Goal: Task Accomplishment & Management: Complete application form

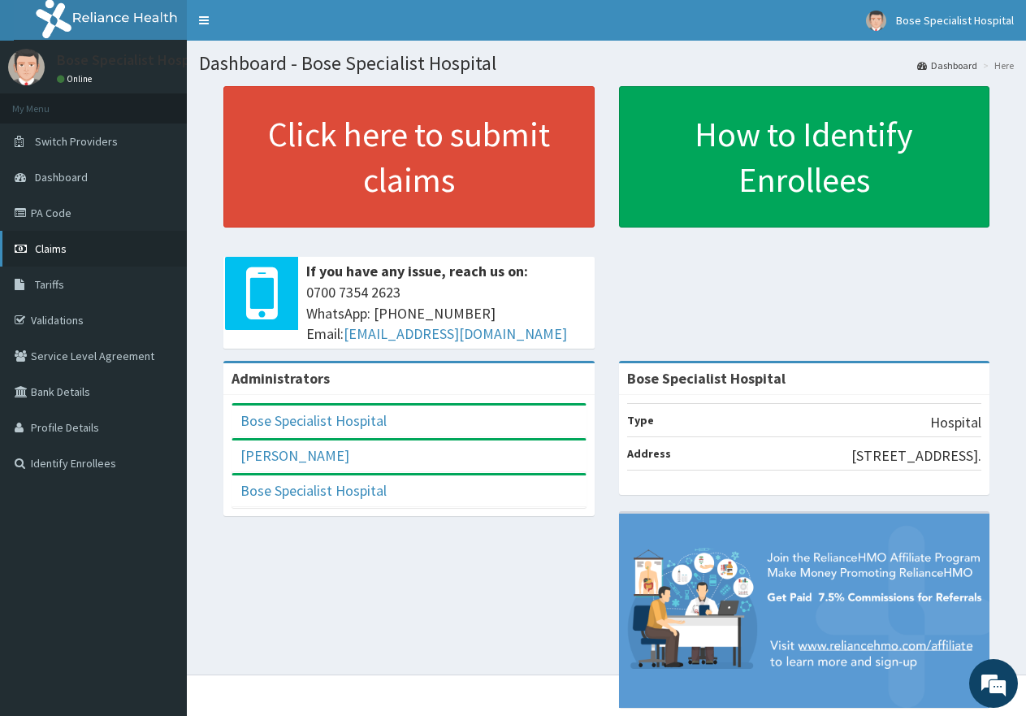
click at [102, 237] on link "Claims" at bounding box center [93, 249] width 187 height 36
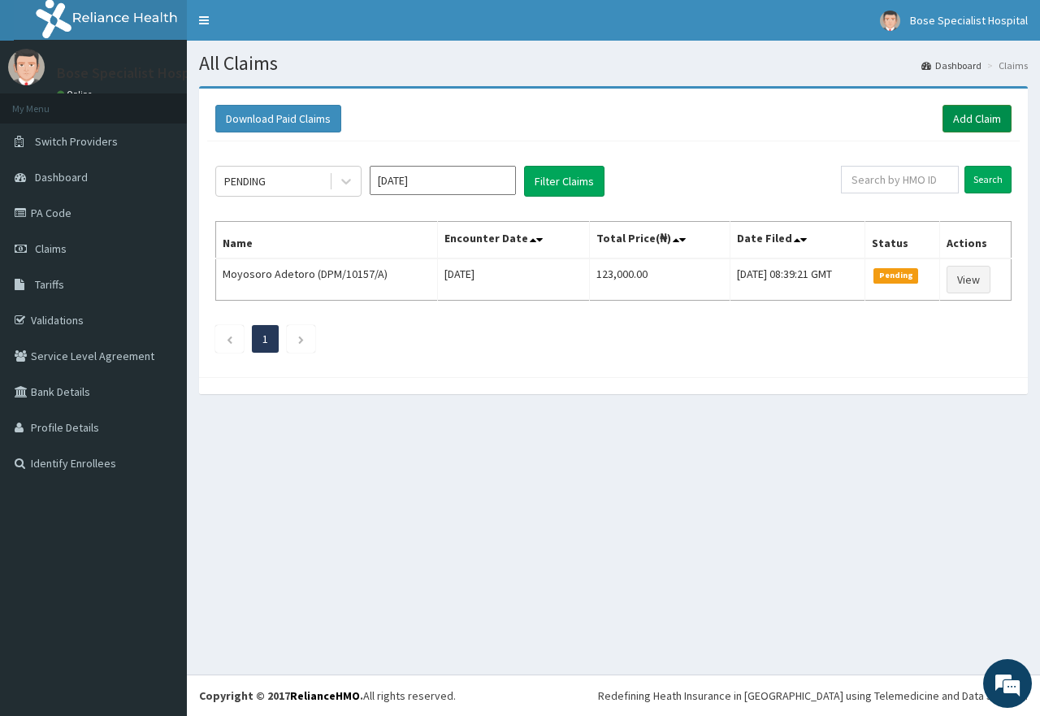
click at [969, 116] on link "Add Claim" at bounding box center [977, 119] width 69 height 28
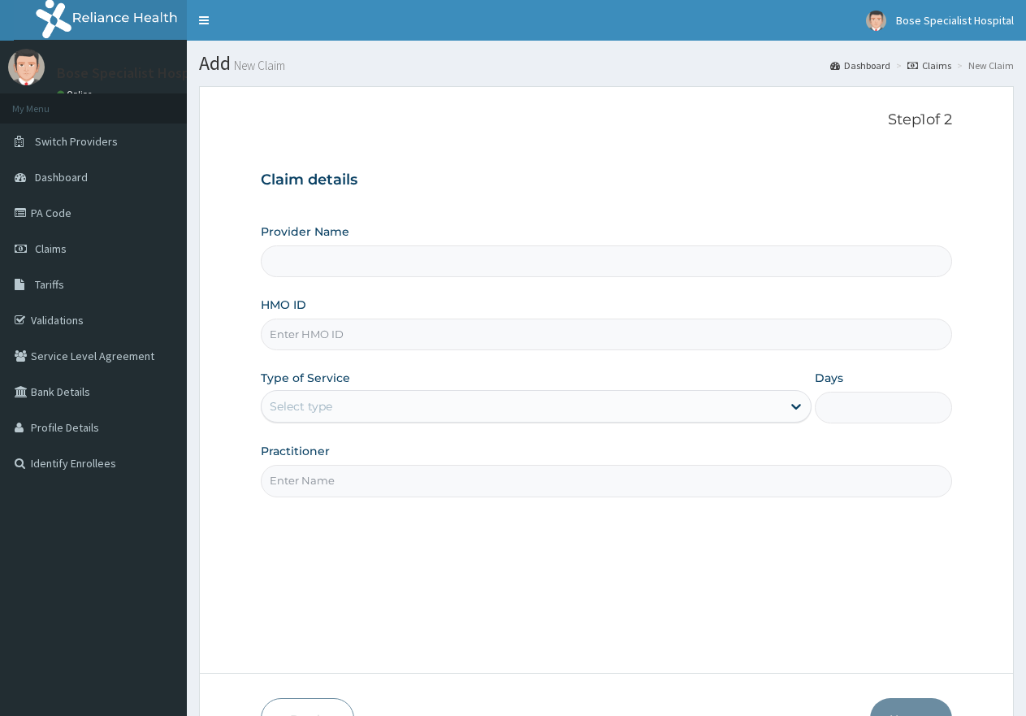
click at [336, 332] on input "HMO ID" at bounding box center [606, 335] width 691 height 32
type input "Bose Specialist Hospital"
type input "tdp/10777/a"
click at [315, 401] on div "Select type" at bounding box center [301, 406] width 63 height 16
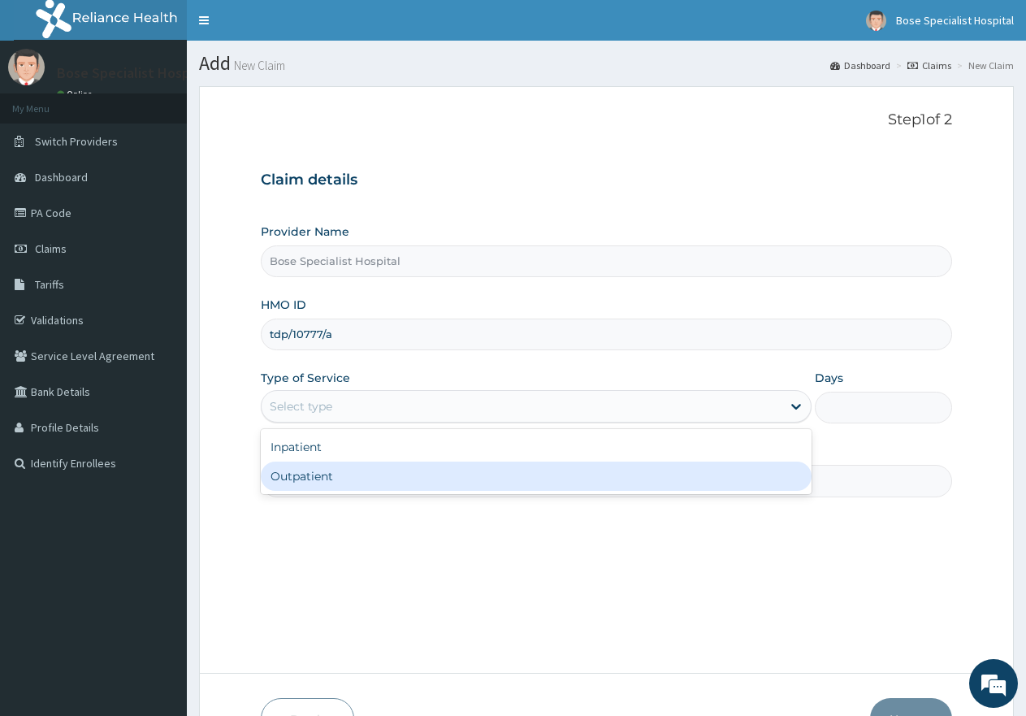
click at [312, 480] on div "Outpatient" at bounding box center [536, 476] width 550 height 29
type input "1"
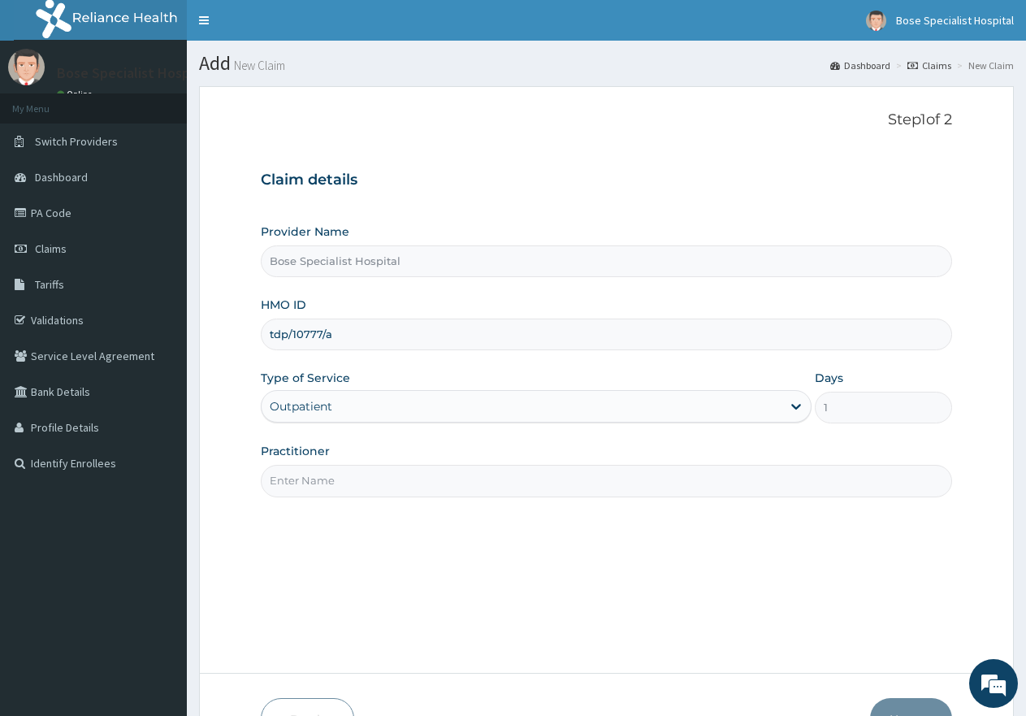
click at [316, 481] on input "Practitioner" at bounding box center [606, 481] width 691 height 32
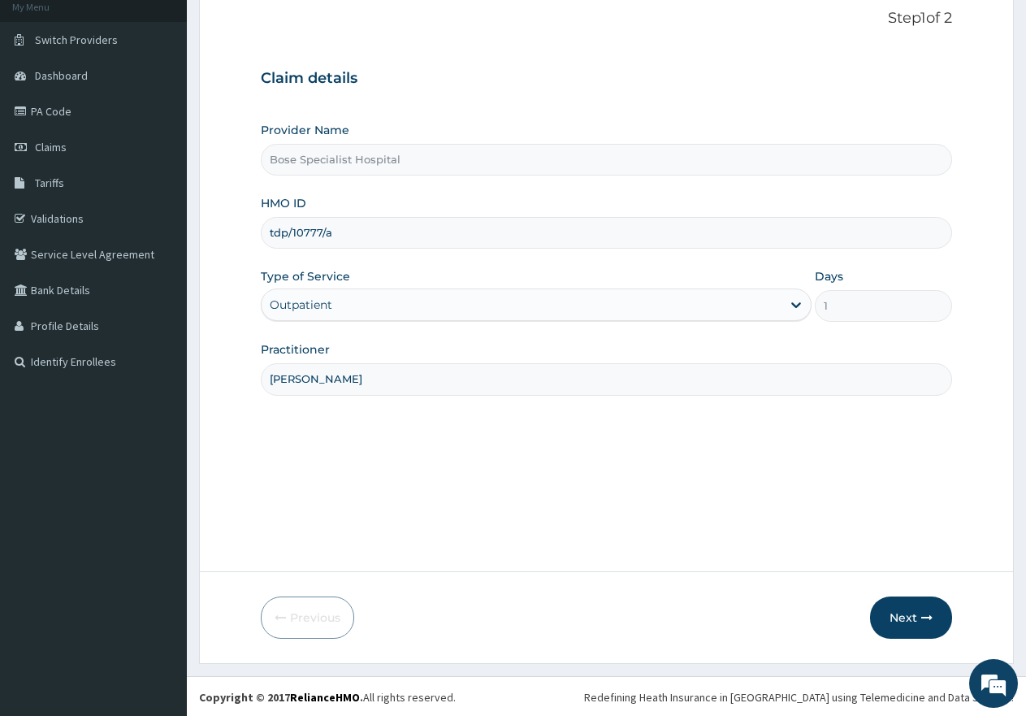
scroll to position [103, 0]
type input "[PERSON_NAME]"
click at [897, 611] on button "Next" at bounding box center [911, 616] width 82 height 42
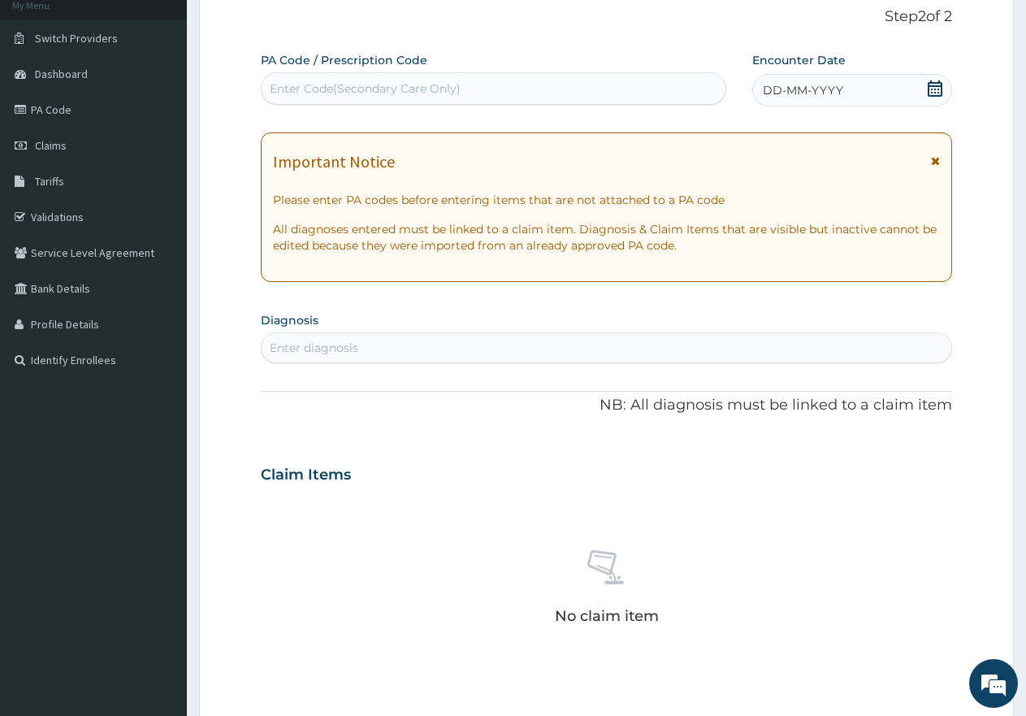
click at [934, 154] on span at bounding box center [935, 166] width 9 height 26
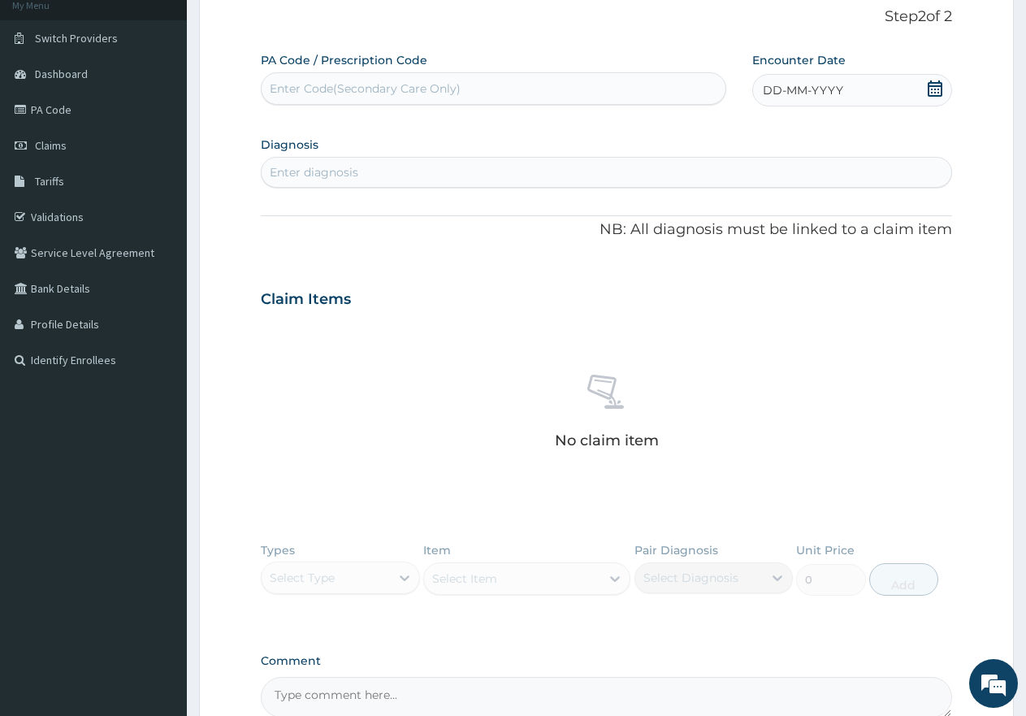
click at [934, 92] on icon at bounding box center [935, 88] width 16 height 16
drag, startPoint x: 738, startPoint y: 237, endPoint x: 717, endPoint y: 241, distance: 21.5
click at [737, 237] on div "10" at bounding box center [736, 245] width 24 height 24
click at [485, 180] on div "Enter diagnosis" at bounding box center [607, 172] width 690 height 26
type input "mala"
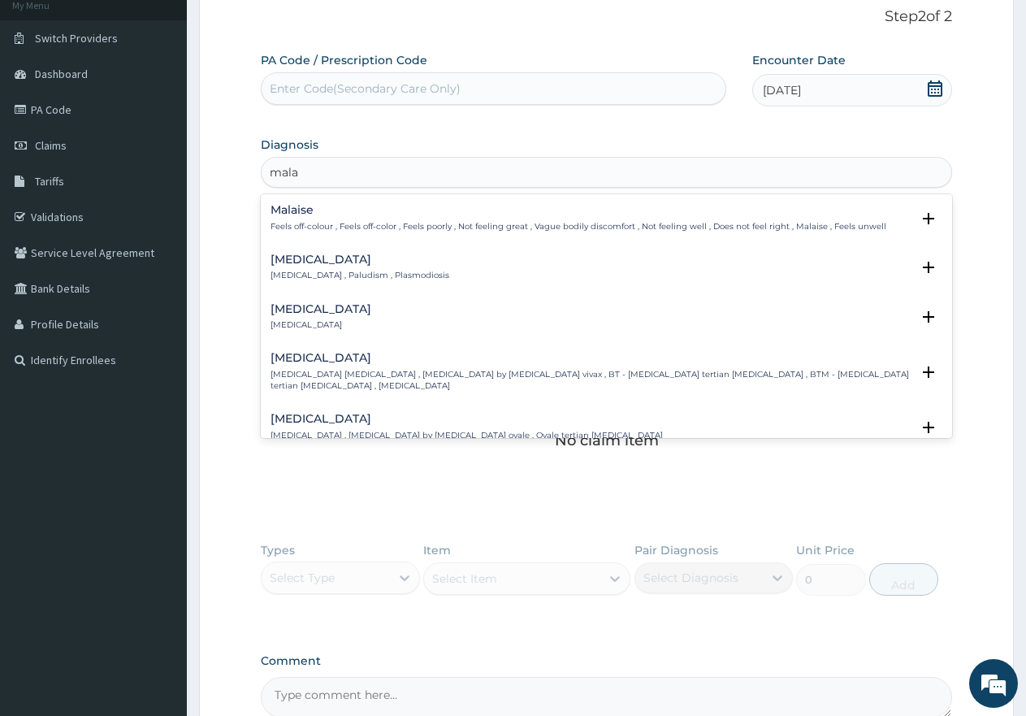
click at [293, 250] on div "[MEDICAL_DATA] [MEDICAL_DATA] , Paludism , Plasmodiosis Select Status Query Que…" at bounding box center [606, 272] width 691 height 50
click at [291, 262] on h4 "[MEDICAL_DATA]" at bounding box center [360, 260] width 179 height 12
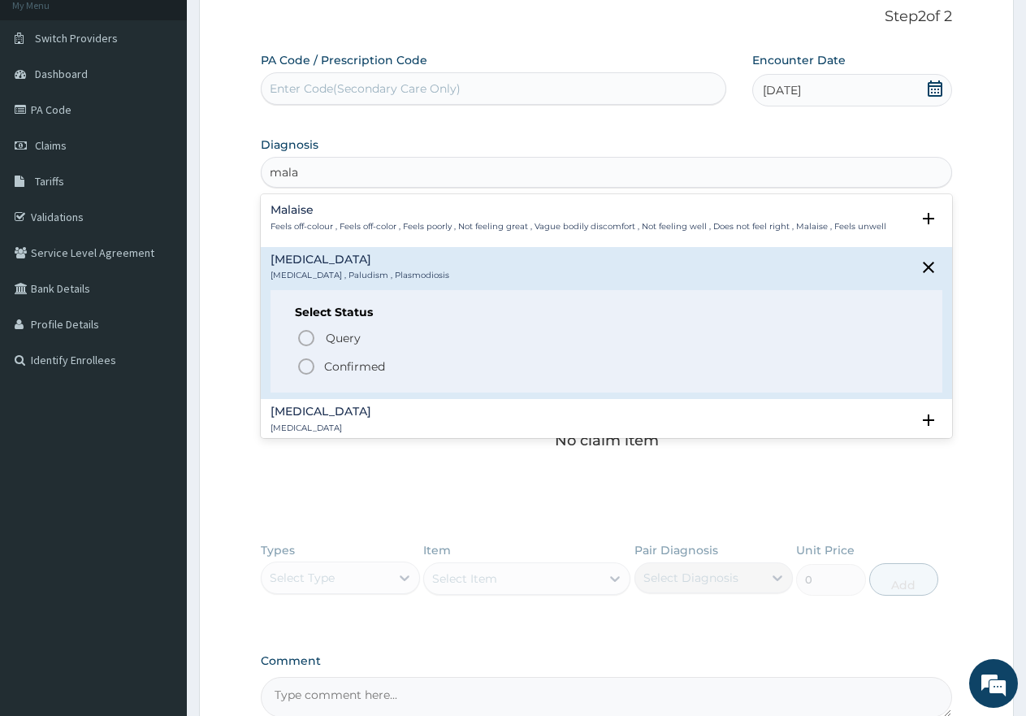
click at [309, 371] on icon "status option filled" at bounding box center [307, 367] width 20 height 20
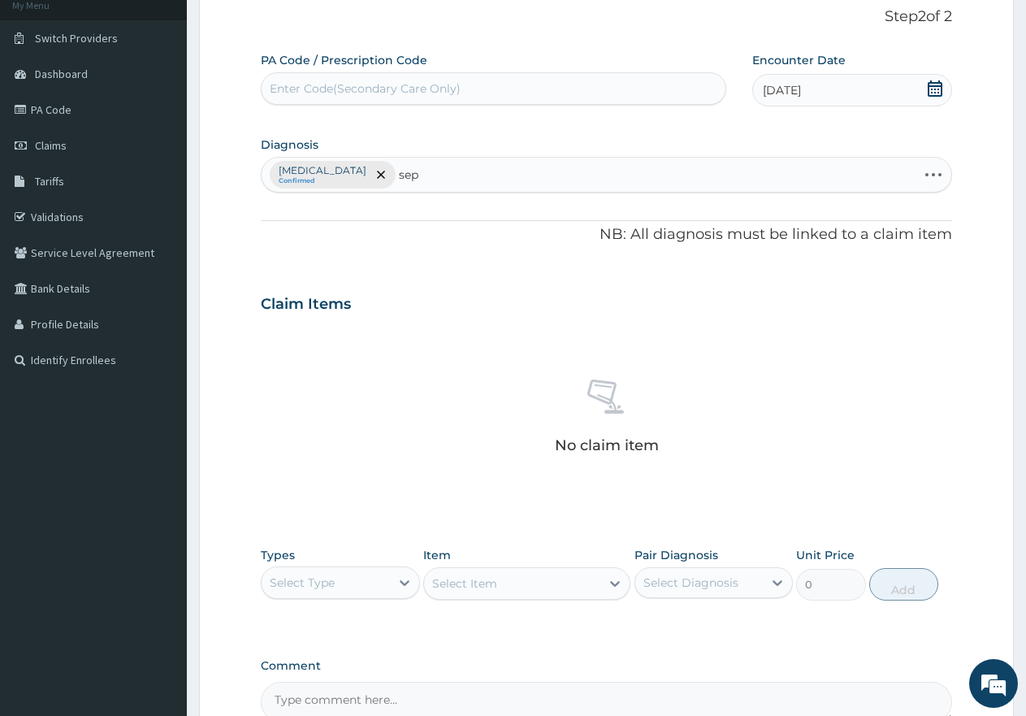
type input "seps"
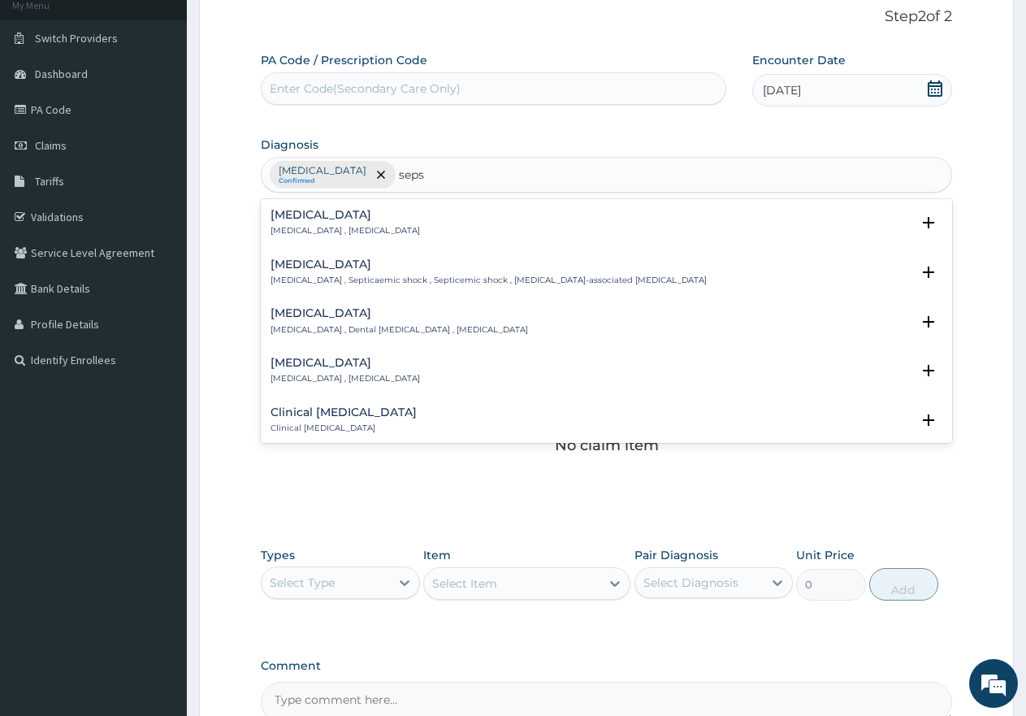
click at [304, 236] on p "[MEDICAL_DATA] , [MEDICAL_DATA]" at bounding box center [346, 230] width 150 height 11
click at [333, 237] on div "[MEDICAL_DATA] [MEDICAL_DATA] , [MEDICAL_DATA] Select Status Query Query covers…" at bounding box center [607, 227] width 672 height 37
click at [359, 230] on p "[MEDICAL_DATA] , [MEDICAL_DATA]" at bounding box center [346, 230] width 150 height 11
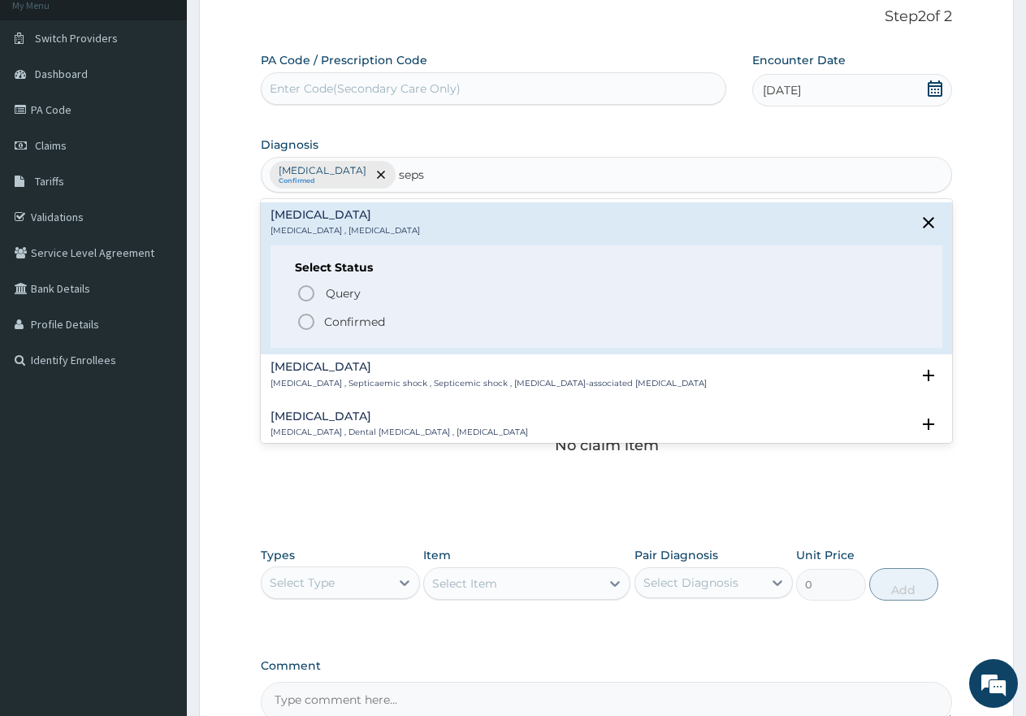
click at [326, 325] on p "Confirmed" at bounding box center [354, 322] width 61 height 16
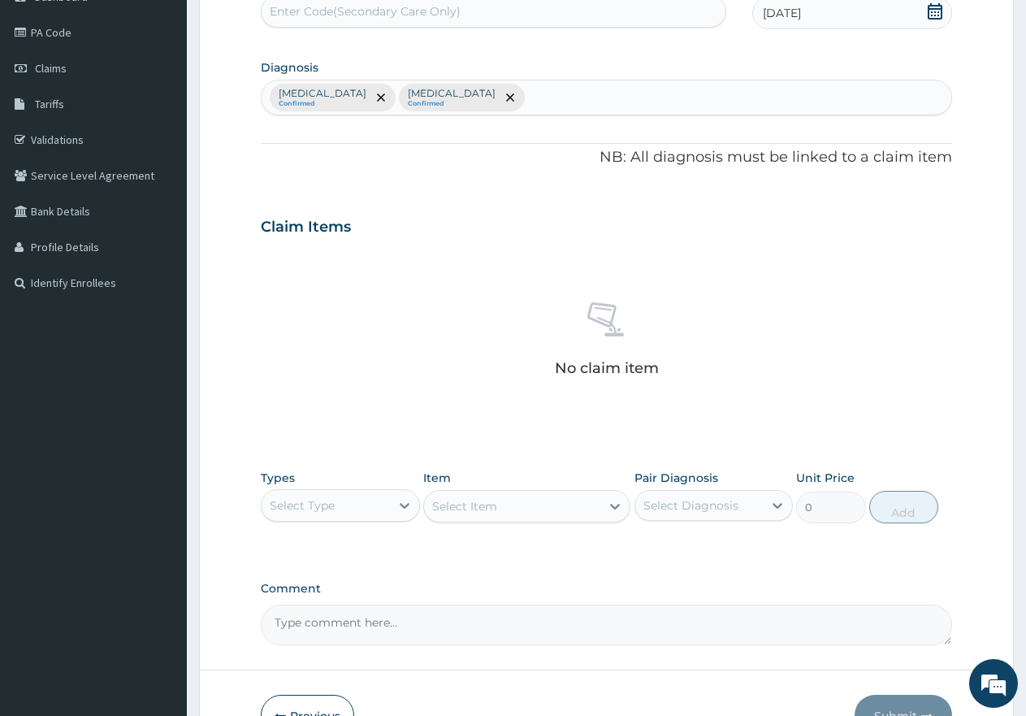
scroll to position [280, 0]
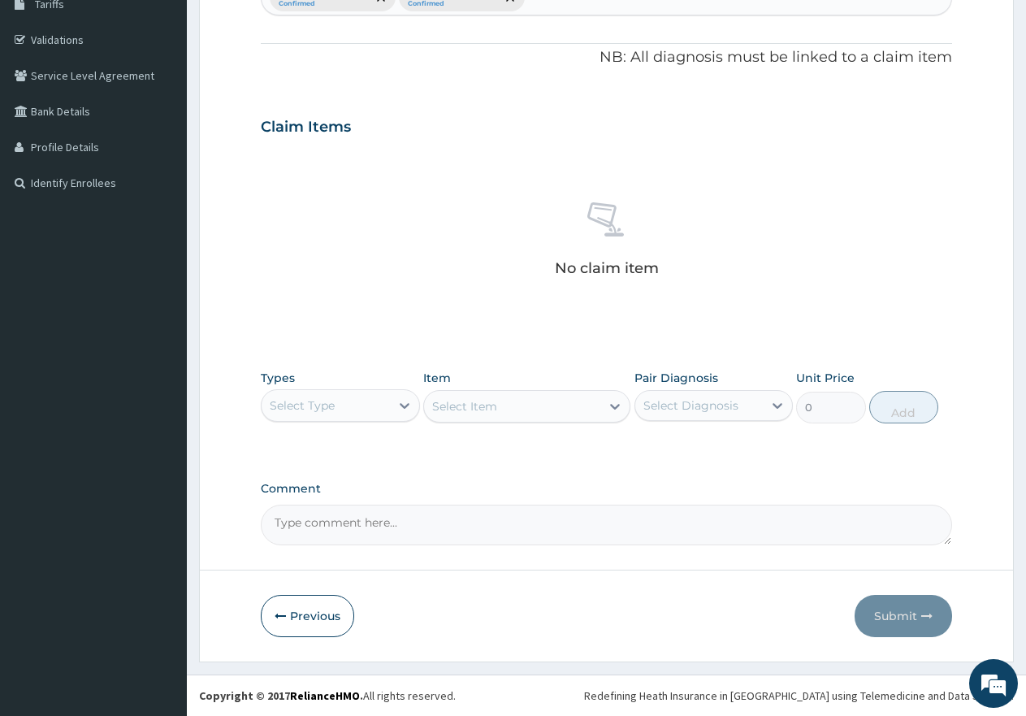
click at [327, 402] on div "Select Type" at bounding box center [302, 405] width 65 height 16
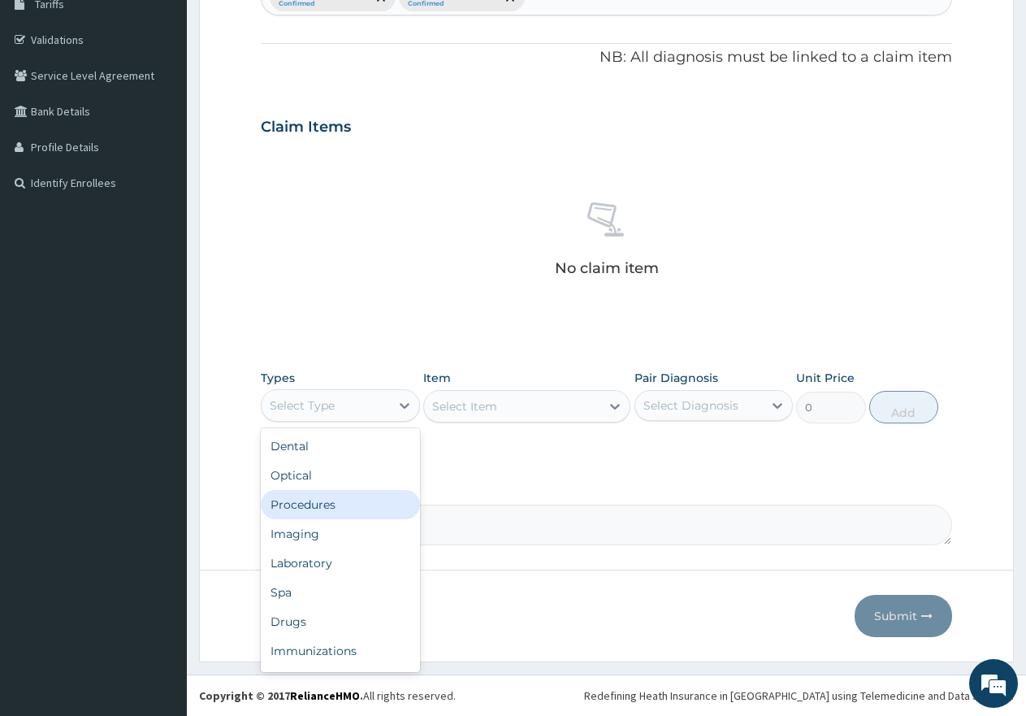
click at [310, 505] on div "Procedures" at bounding box center [340, 504] width 159 height 29
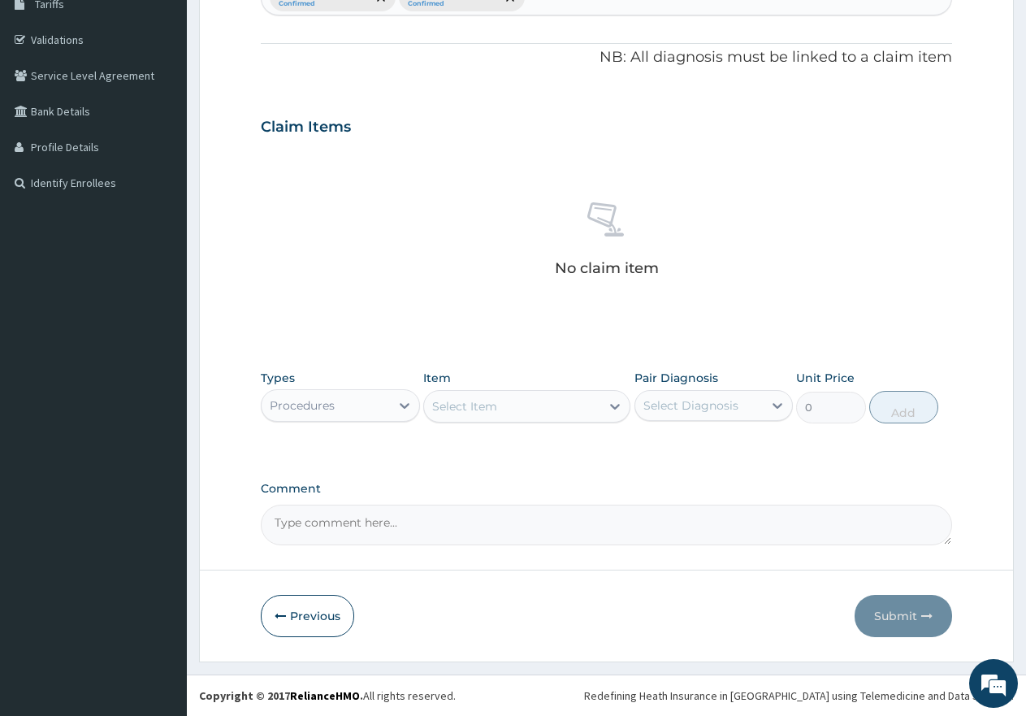
click at [485, 409] on div "Select Item" at bounding box center [464, 406] width 65 height 16
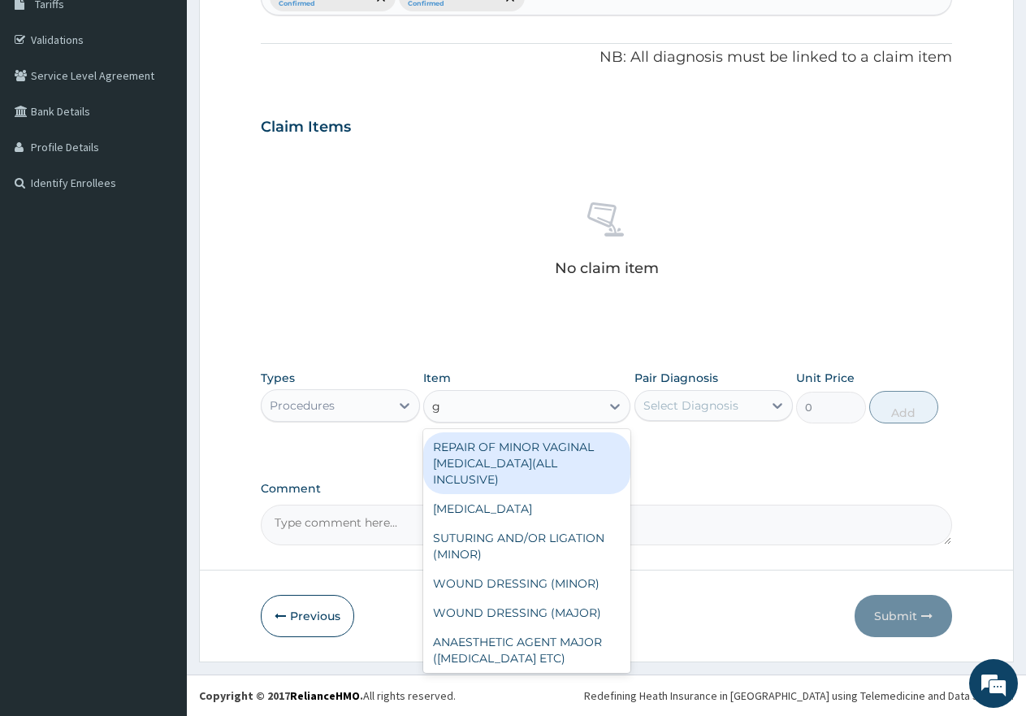
type input "gp"
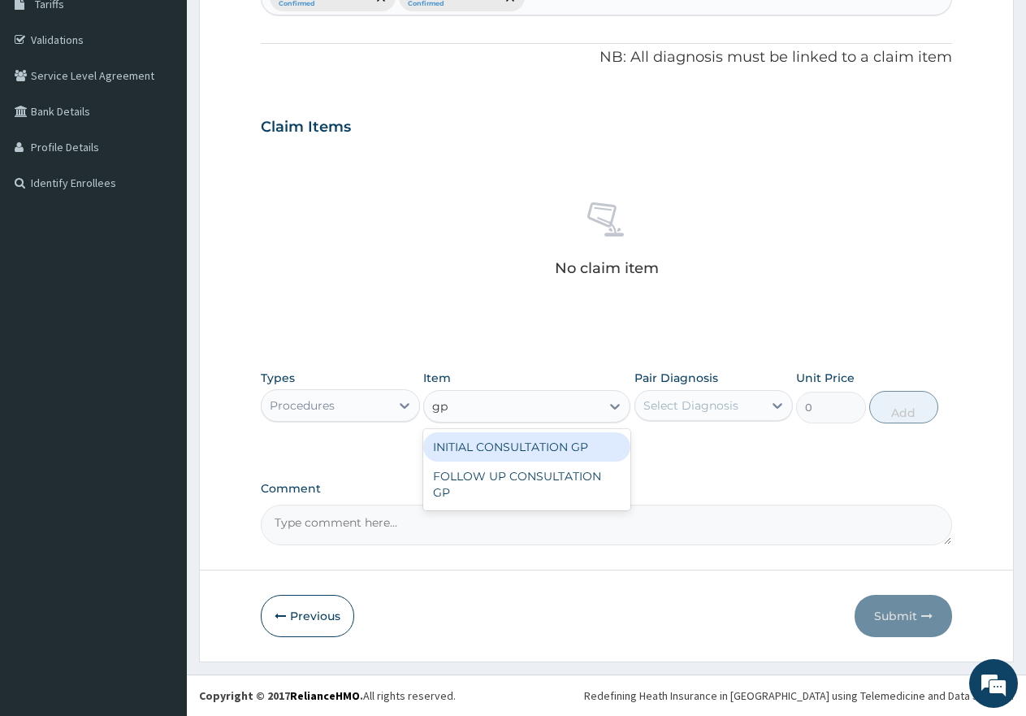
click at [561, 441] on div "INITIAL CONSULTATION GP" at bounding box center [526, 446] width 207 height 29
type input "3000"
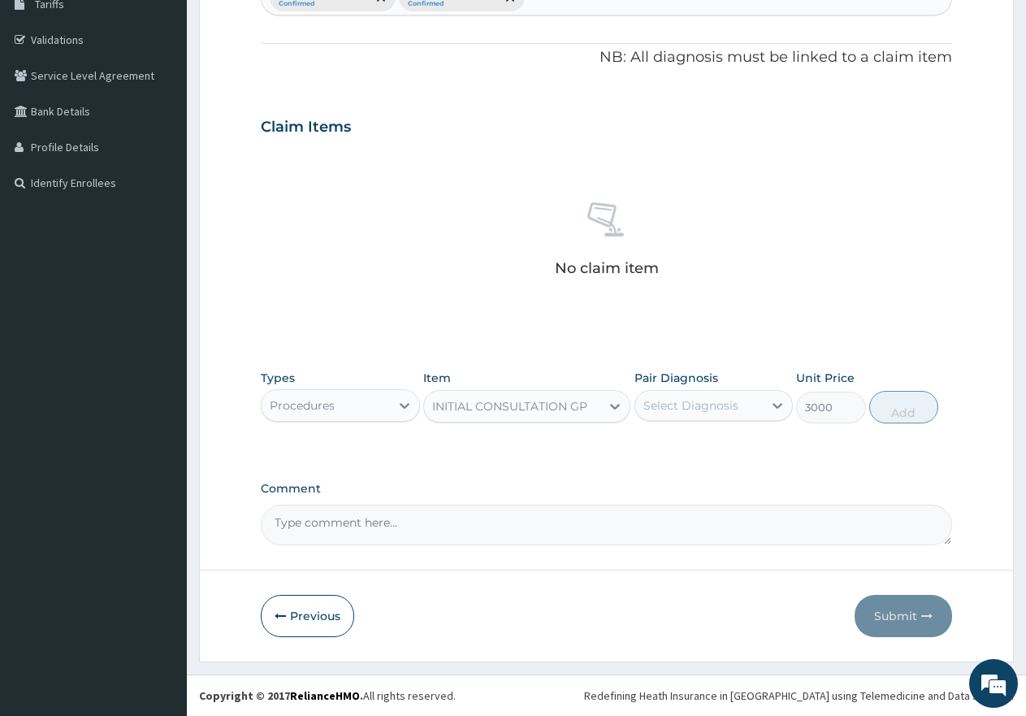
click at [672, 405] on div "Select Diagnosis" at bounding box center [691, 405] width 95 height 16
click at [694, 443] on label "[MEDICAL_DATA]" at bounding box center [711, 445] width 101 height 16
checkbox input "true"
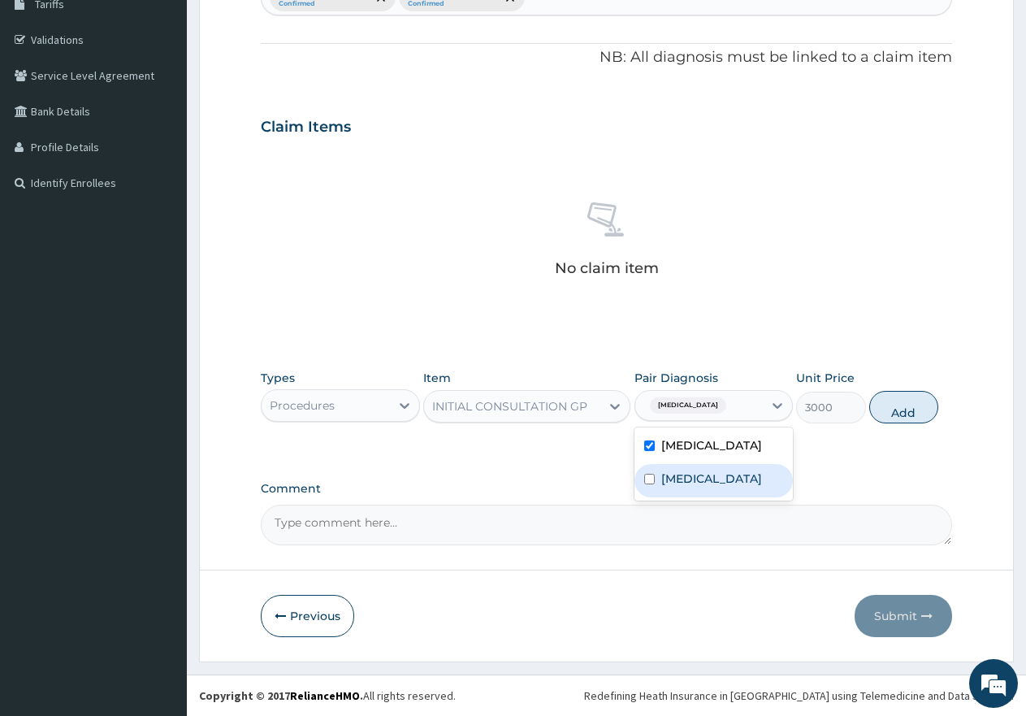
click at [688, 468] on div "[MEDICAL_DATA]" at bounding box center [714, 480] width 159 height 33
click at [692, 482] on label "[MEDICAL_DATA]" at bounding box center [711, 478] width 101 height 16
checkbox input "true"
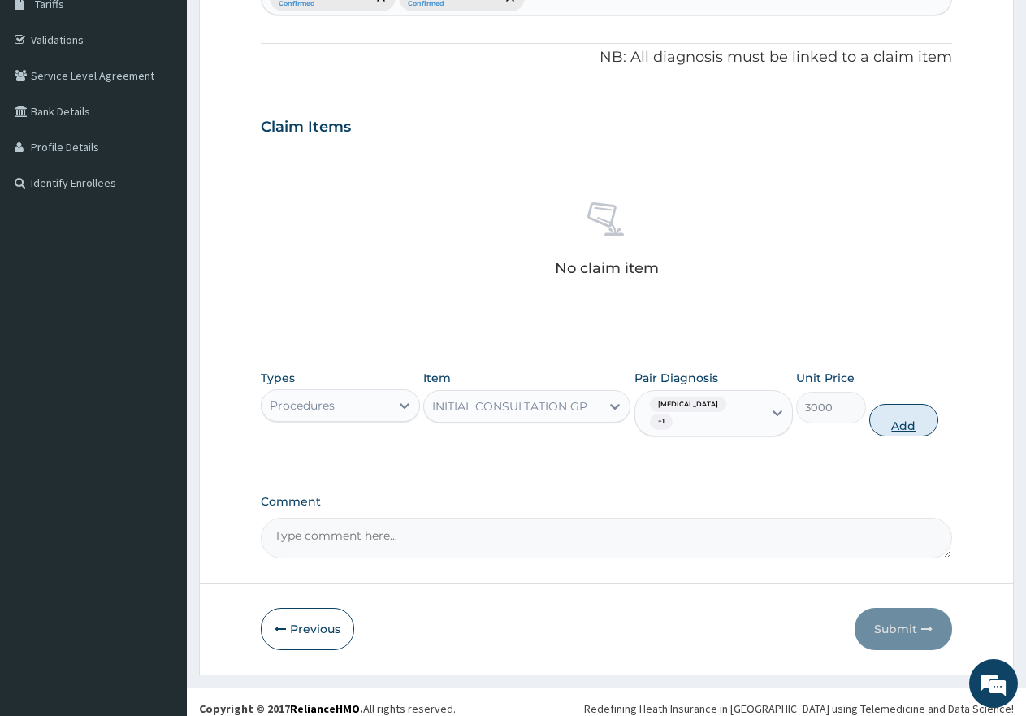
click at [895, 408] on button "Add" at bounding box center [903, 420] width 69 height 33
type input "0"
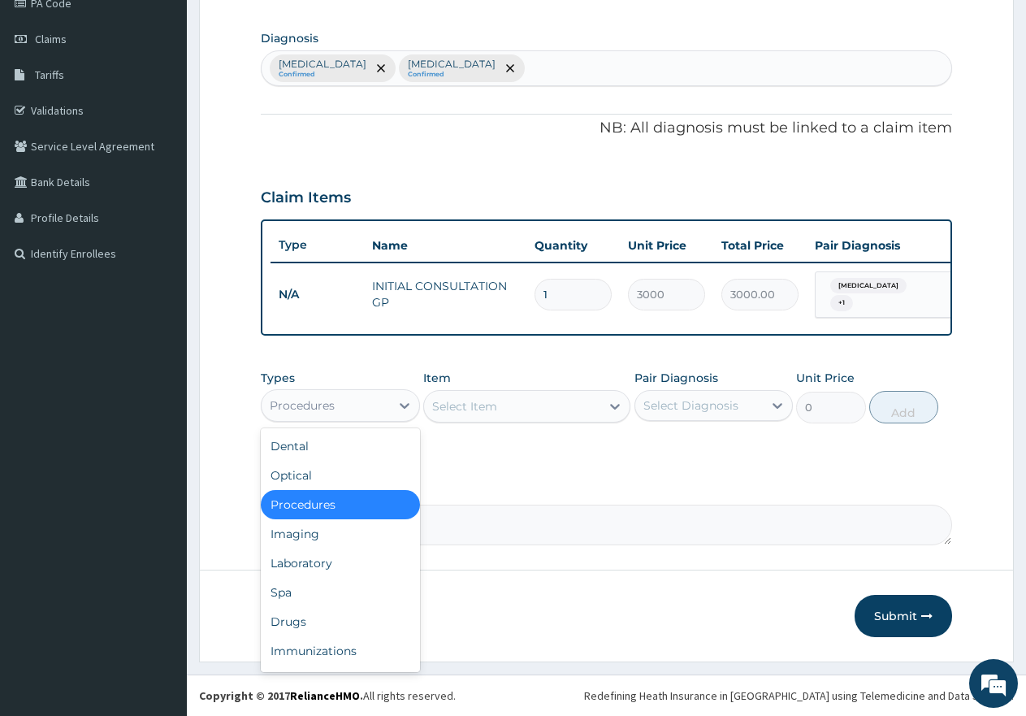
click at [371, 402] on div "Procedures" at bounding box center [326, 405] width 128 height 26
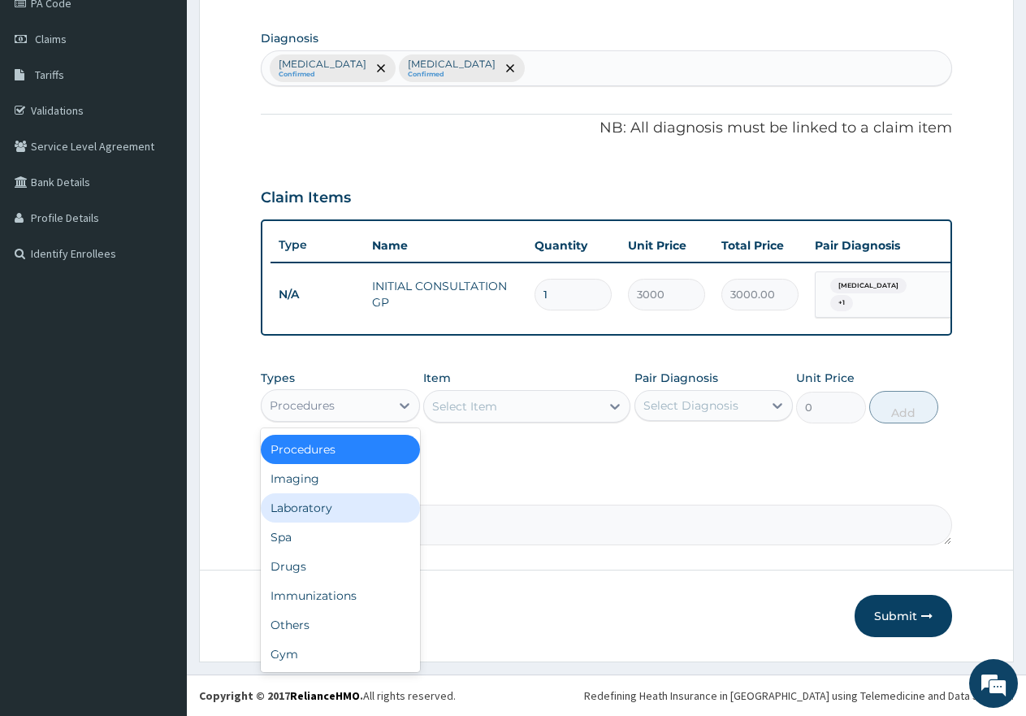
click at [327, 513] on div "Laboratory" at bounding box center [340, 507] width 159 height 29
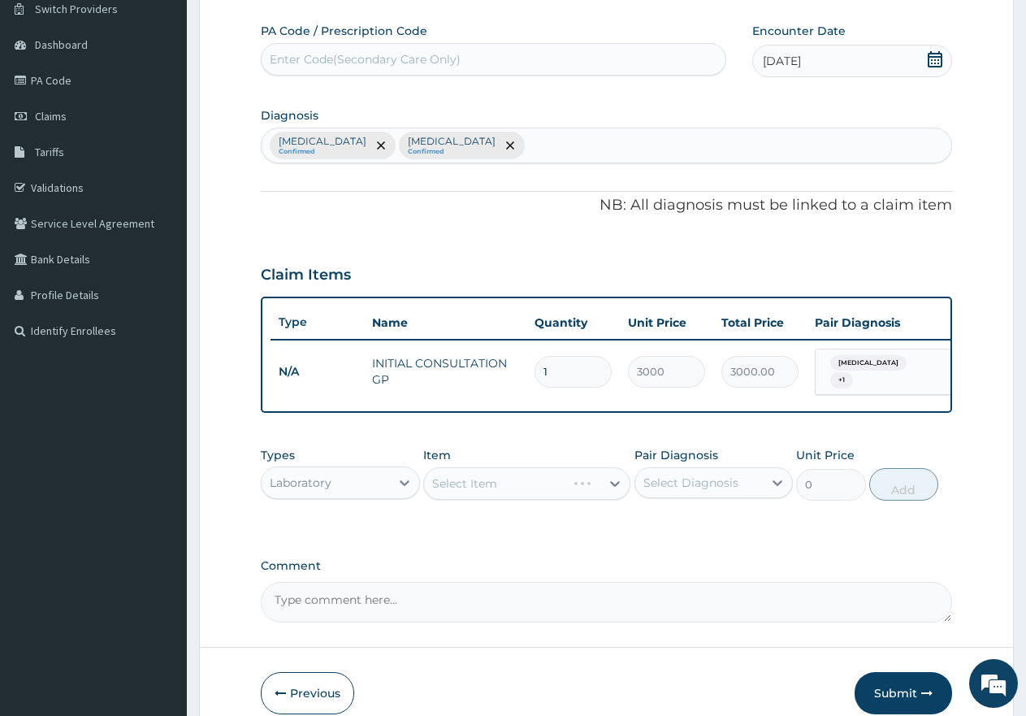
scroll to position [217, 0]
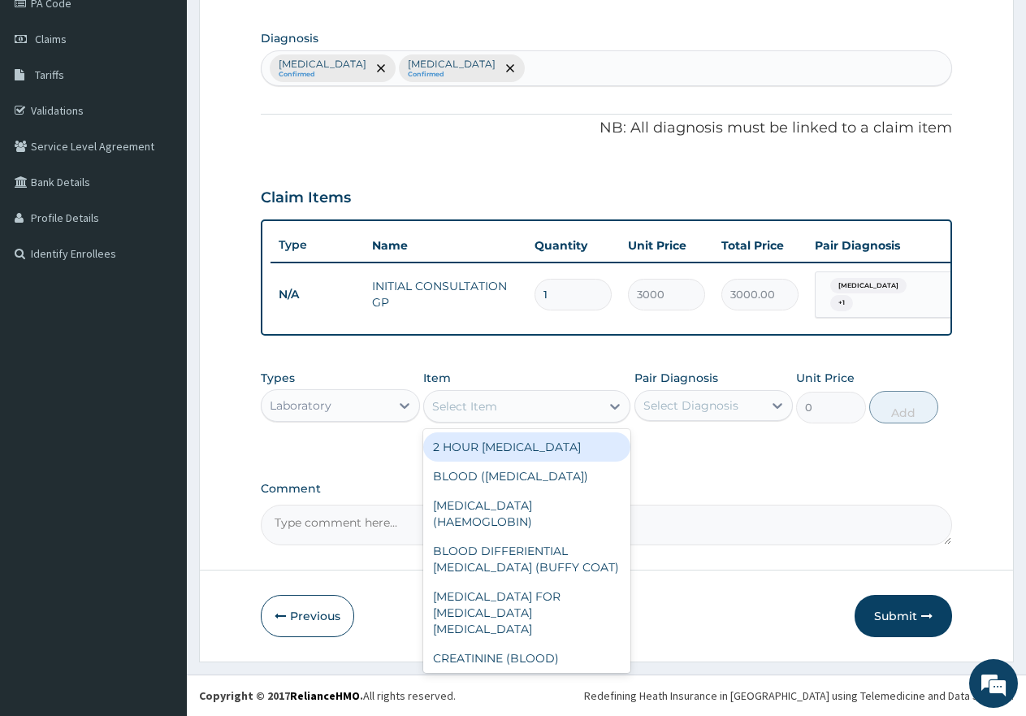
click at [470, 412] on div "Select Item" at bounding box center [464, 406] width 65 height 16
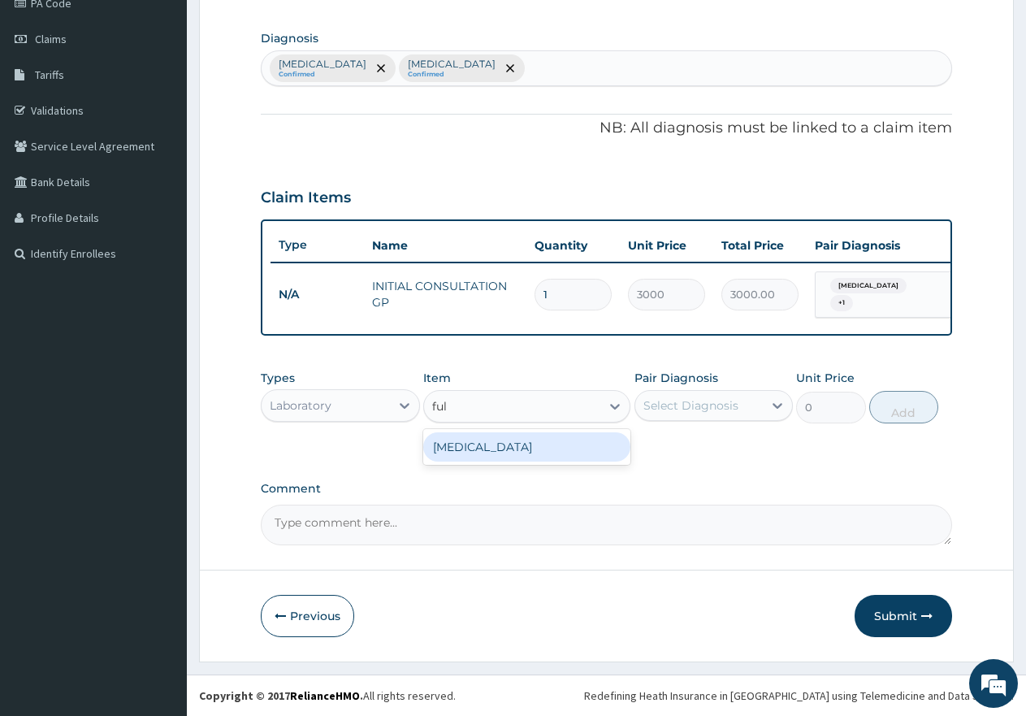
type input "full"
click at [496, 437] on div "[MEDICAL_DATA]" at bounding box center [526, 446] width 207 height 29
type input "3420"
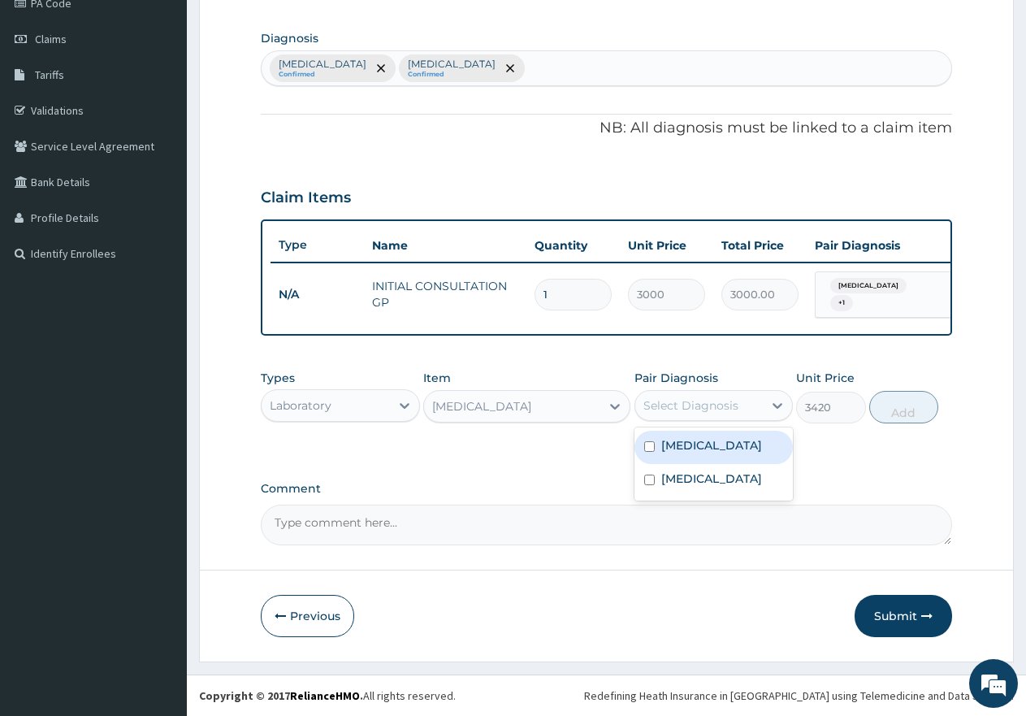
drag, startPoint x: 652, startPoint y: 405, endPoint x: 666, endPoint y: 414, distance: 16.5
click at [653, 405] on div "Select Diagnosis" at bounding box center [691, 405] width 95 height 16
click at [670, 442] on label "[MEDICAL_DATA]" at bounding box center [711, 445] width 101 height 16
checkbox input "true"
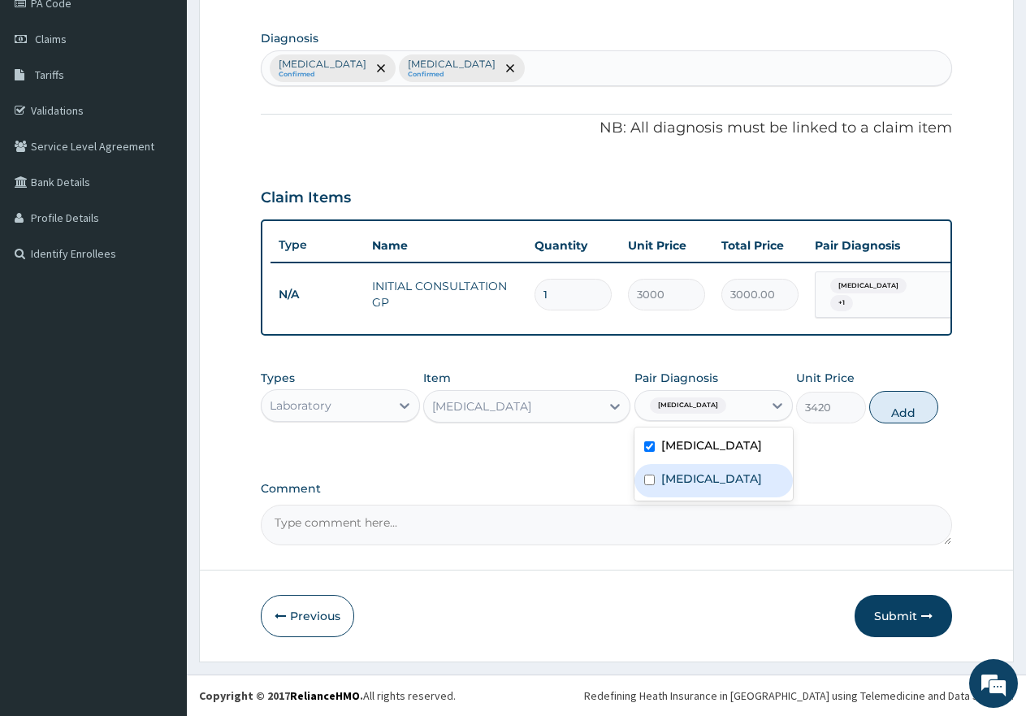
drag, startPoint x: 674, startPoint y: 466, endPoint x: 742, endPoint y: 453, distance: 69.3
click at [674, 466] on div "[MEDICAL_DATA]" at bounding box center [714, 480] width 159 height 33
checkbox input "true"
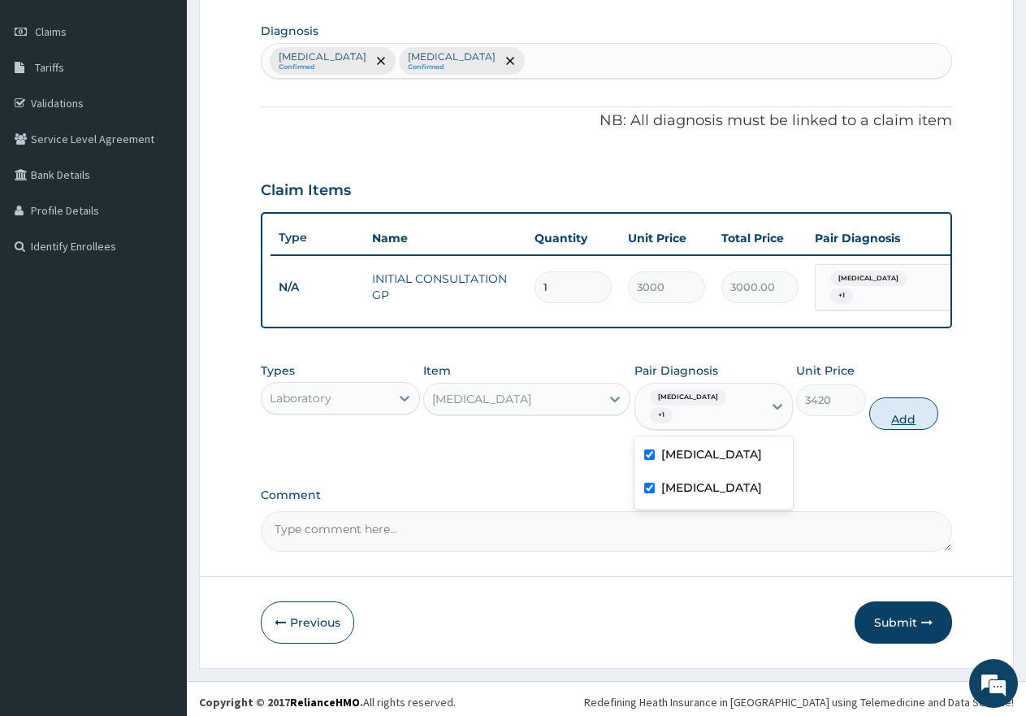
click at [890, 414] on button "Add" at bounding box center [903, 413] width 69 height 33
type input "0"
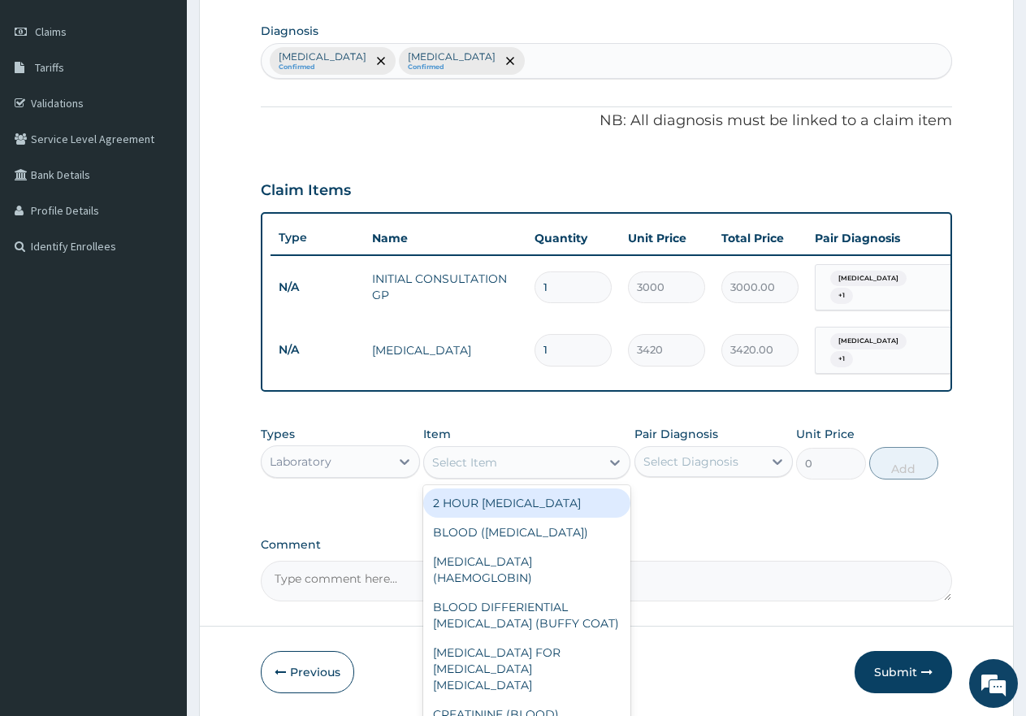
click at [463, 463] on div "Select Item" at bounding box center [464, 462] width 65 height 16
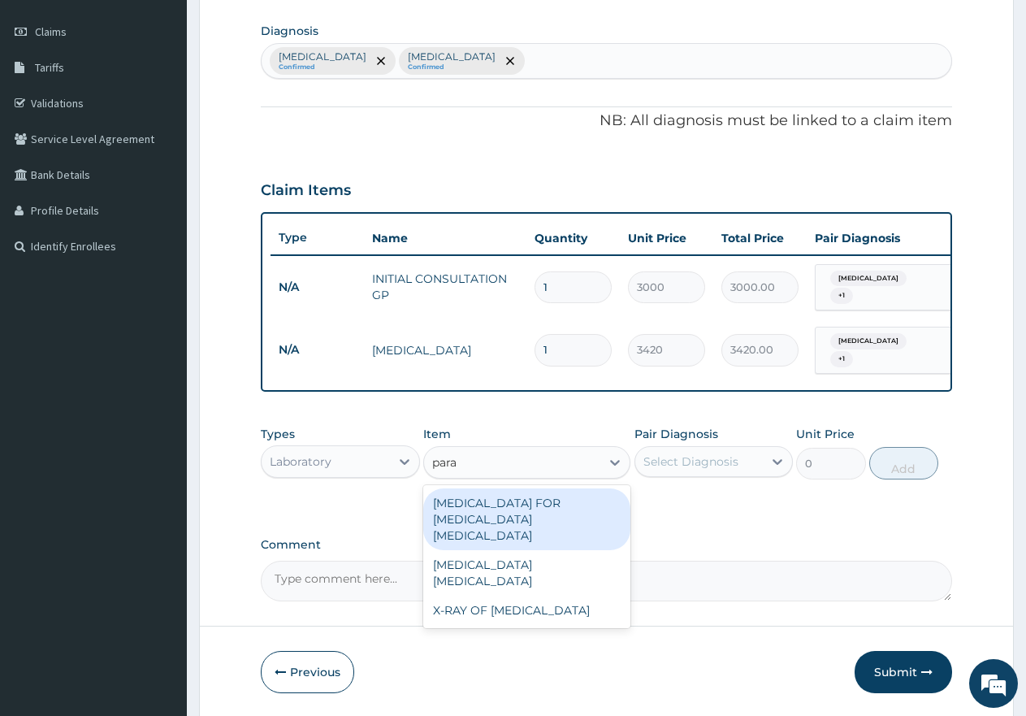
type input "paras"
click at [505, 501] on div "[MEDICAL_DATA] FOR [MEDICAL_DATA] [MEDICAL_DATA]" at bounding box center [526, 519] width 207 height 62
type input "1980"
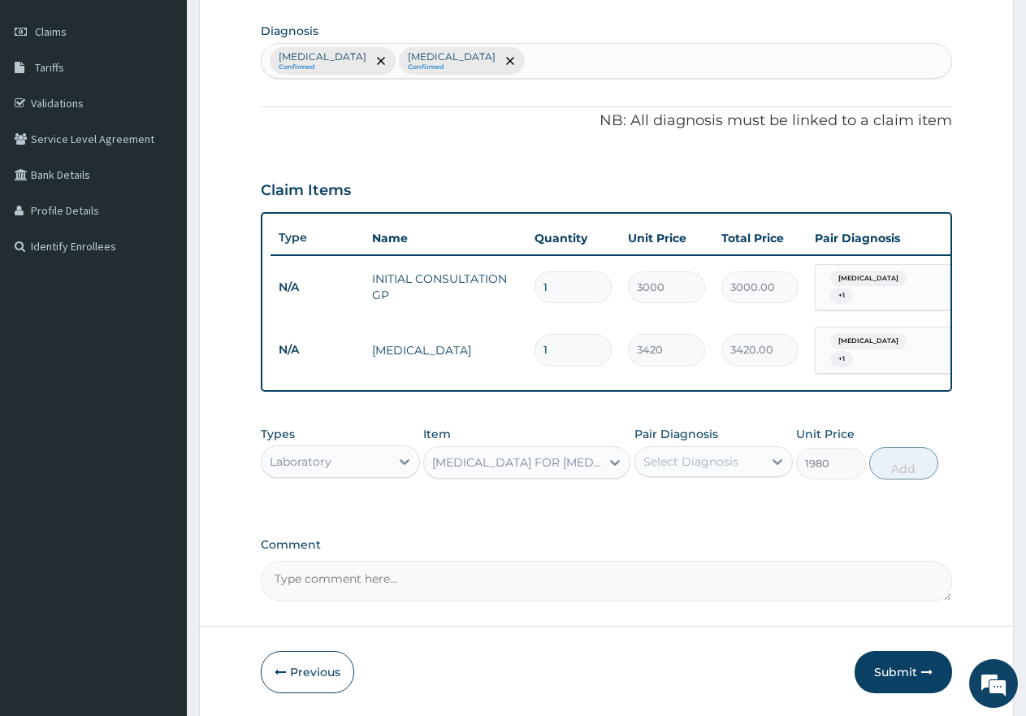
click at [658, 466] on div "Select Diagnosis" at bounding box center [691, 461] width 95 height 16
click at [668, 493] on label "[MEDICAL_DATA]" at bounding box center [711, 501] width 101 height 16
checkbox input "true"
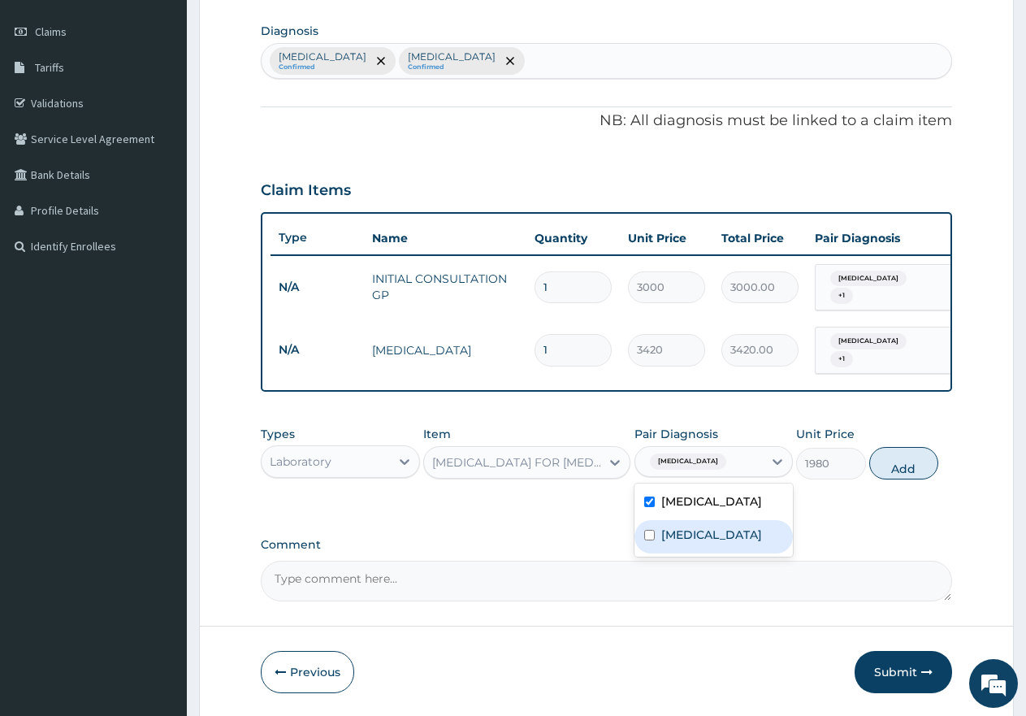
drag, startPoint x: 672, startPoint y: 522, endPoint x: 692, endPoint y: 527, distance: 21.1
click at [672, 524] on div "[MEDICAL_DATA]" at bounding box center [714, 536] width 159 height 33
checkbox input "true"
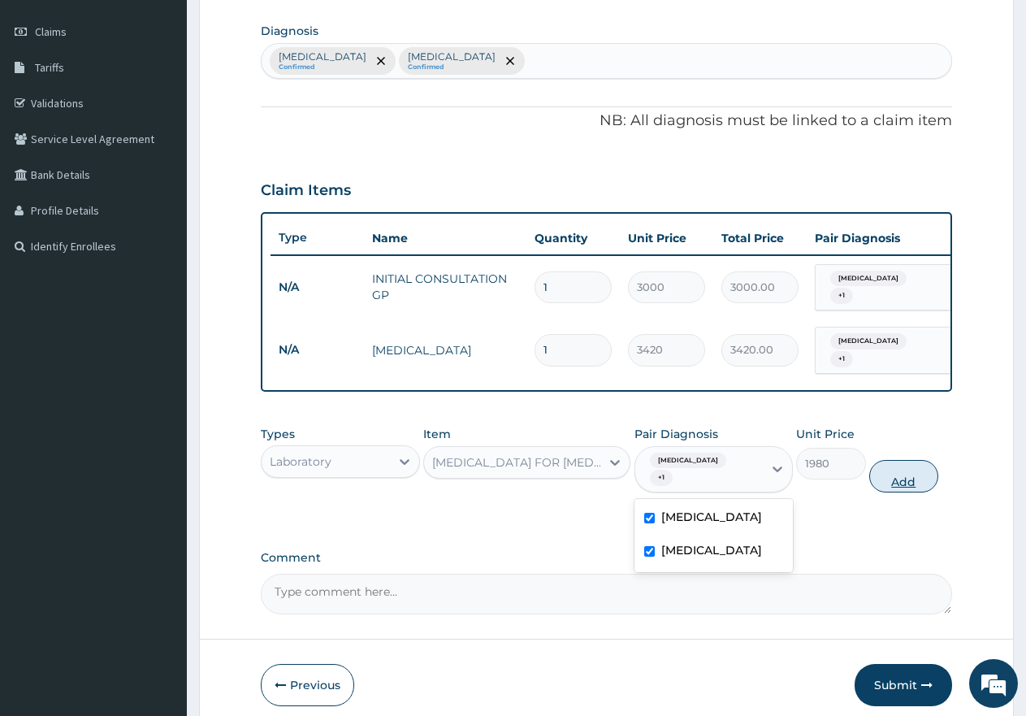
click at [909, 460] on button "Add" at bounding box center [903, 476] width 69 height 33
type input "0"
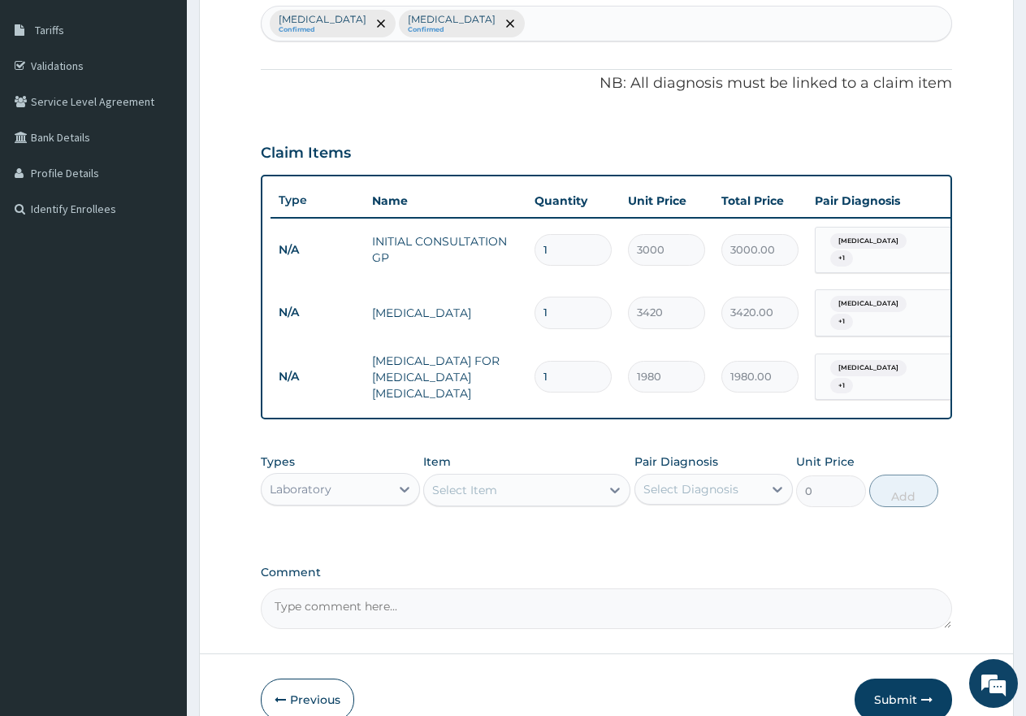
scroll to position [329, 0]
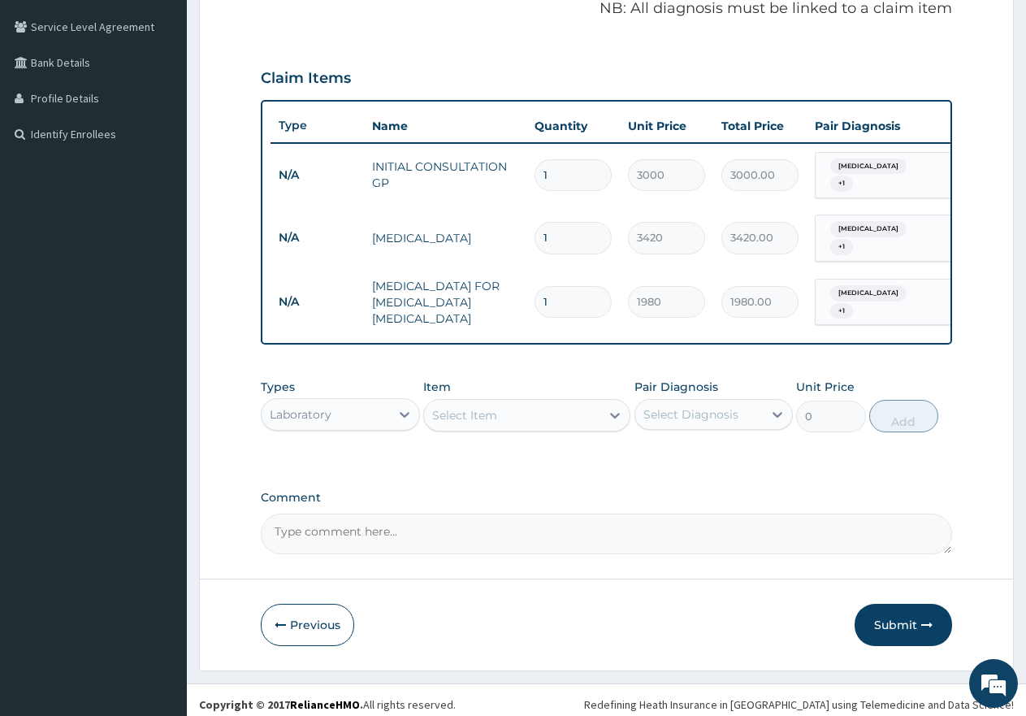
click at [373, 402] on div "Laboratory" at bounding box center [326, 414] width 128 height 26
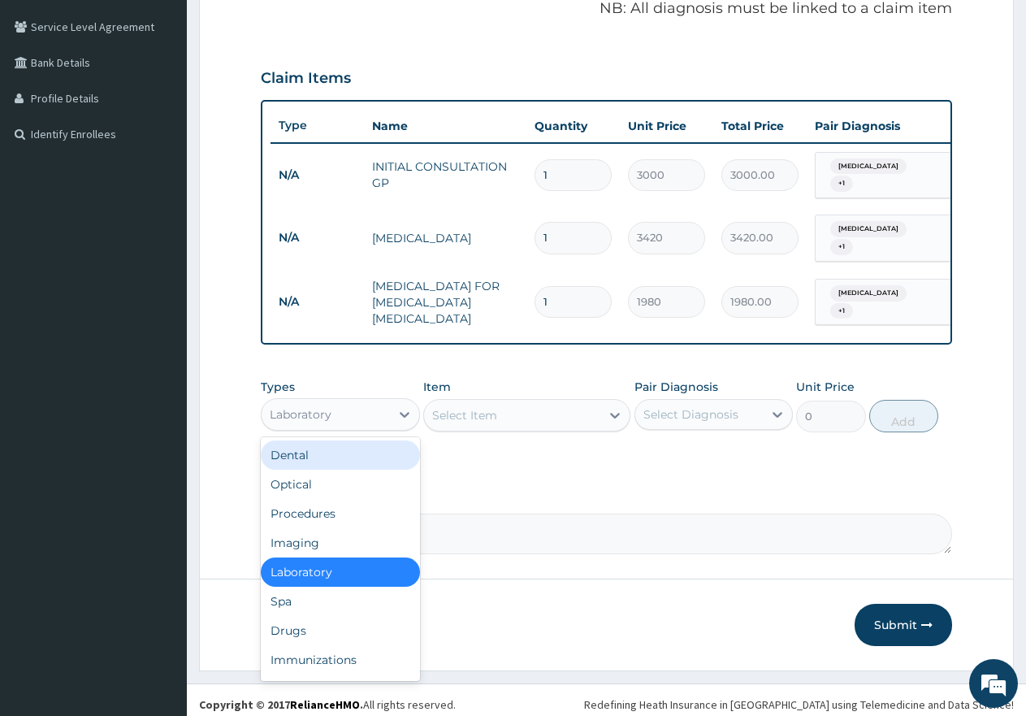
scroll to position [55, 0]
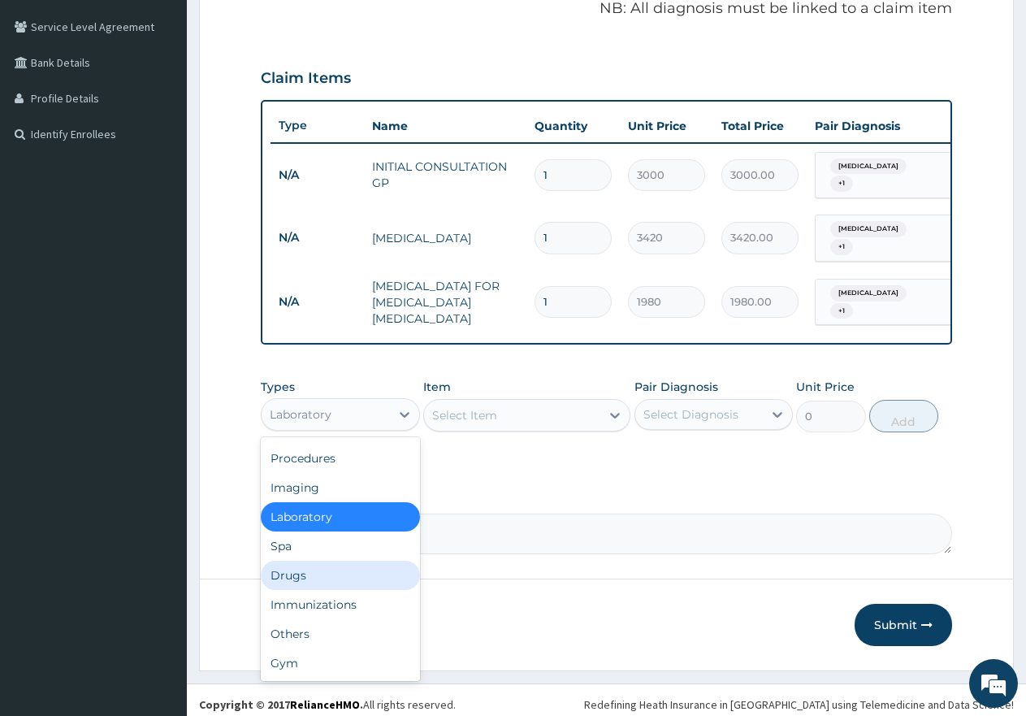
click at [306, 566] on div "Drugs" at bounding box center [340, 575] width 159 height 29
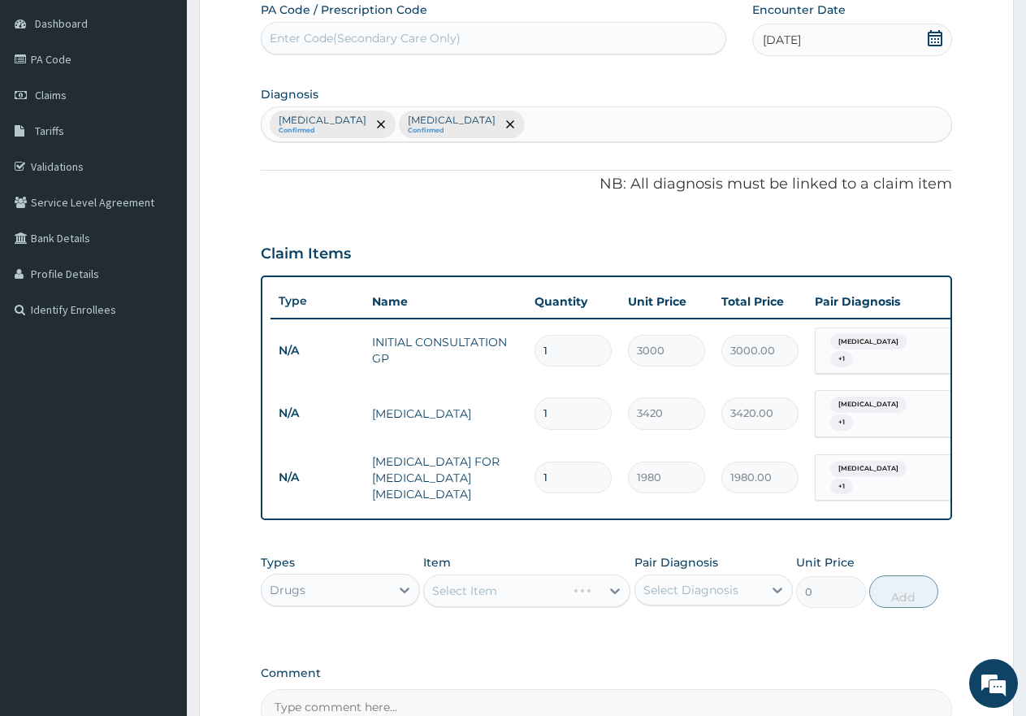
scroll to position [329, 0]
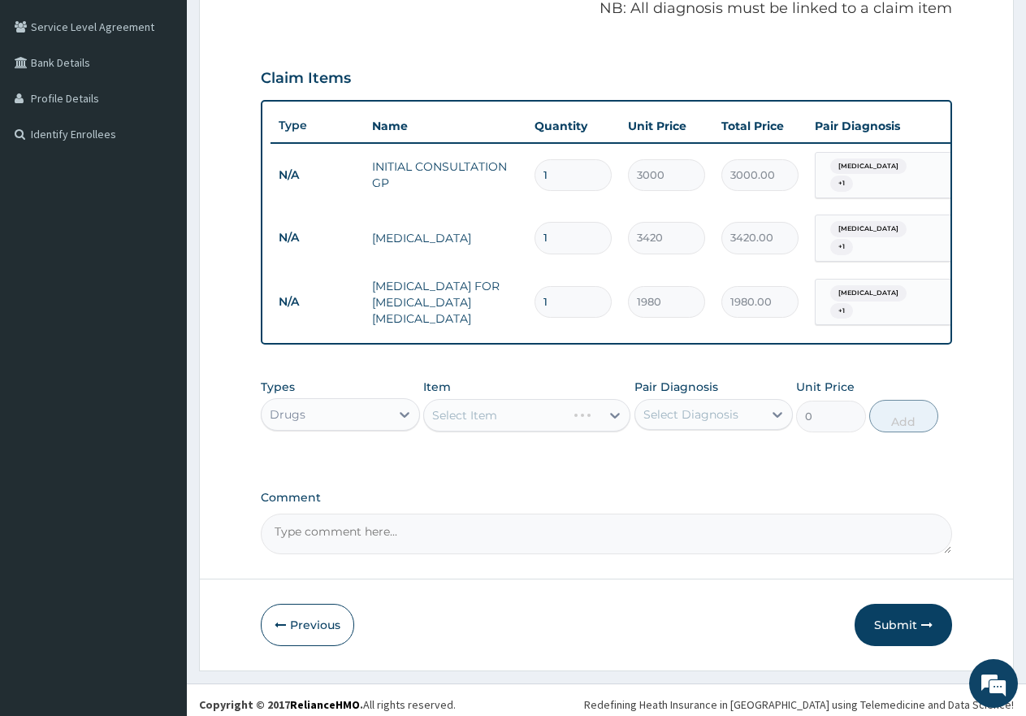
click at [470, 409] on div "Select Item" at bounding box center [526, 415] width 207 height 33
click at [483, 409] on div "Select Item" at bounding box center [526, 415] width 207 height 33
click at [488, 407] on div "Select Item" at bounding box center [464, 415] width 65 height 16
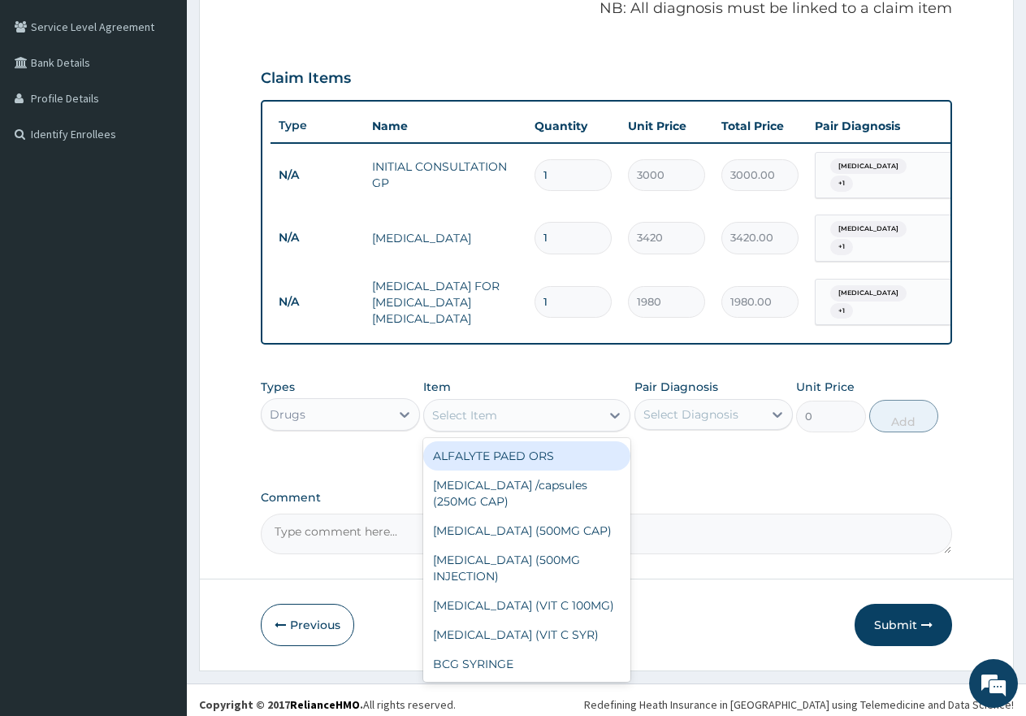
click at [489, 410] on div "Select Item" at bounding box center [464, 415] width 65 height 16
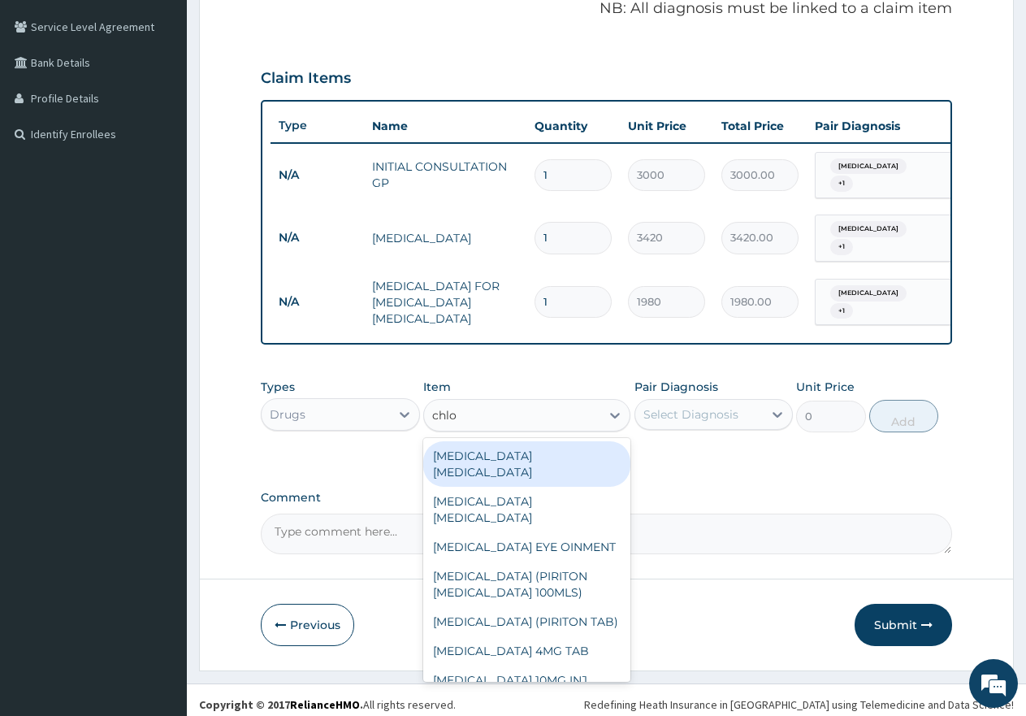
type input "chlor"
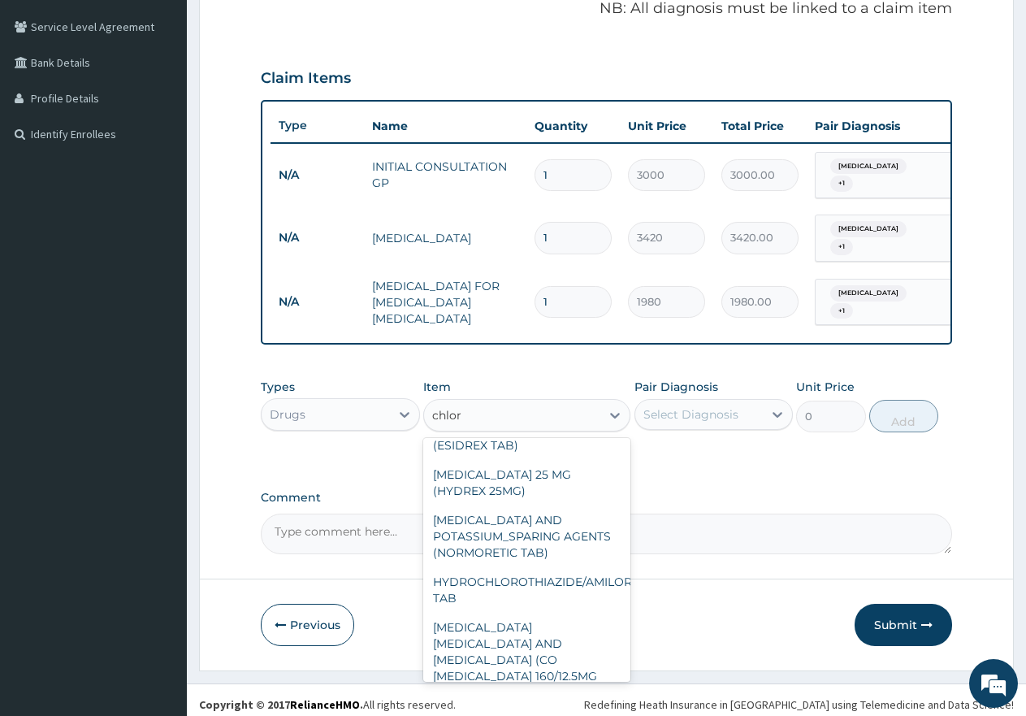
scroll to position [569, 0]
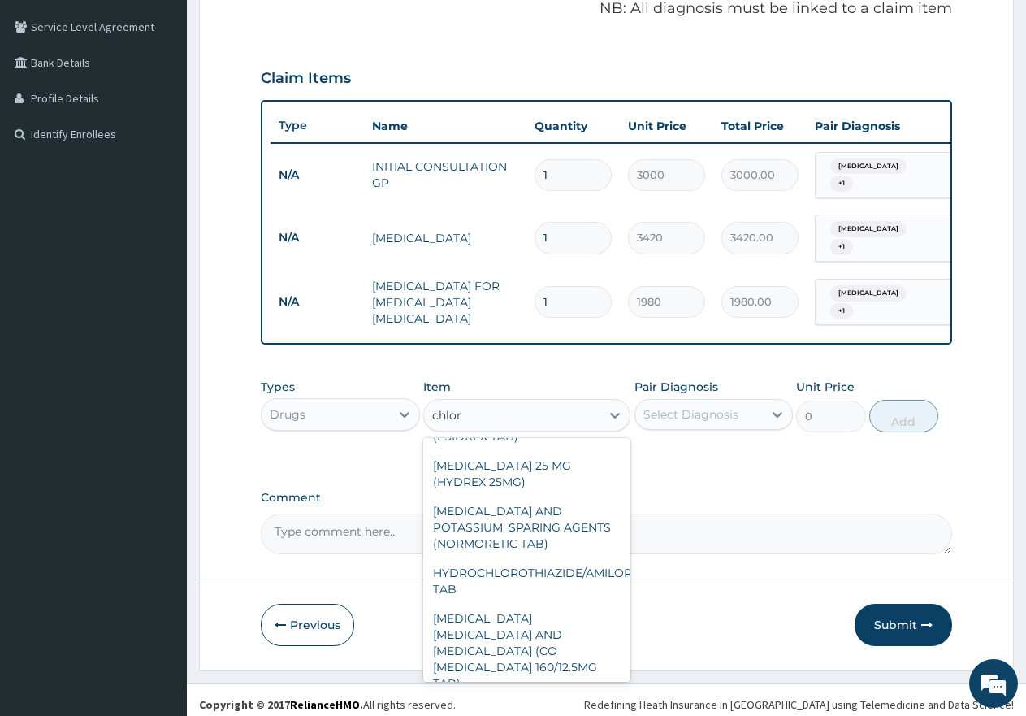
click at [503, 405] on div "[MEDICAL_DATA] INJ" at bounding box center [526, 390] width 207 height 29
type input "1020"
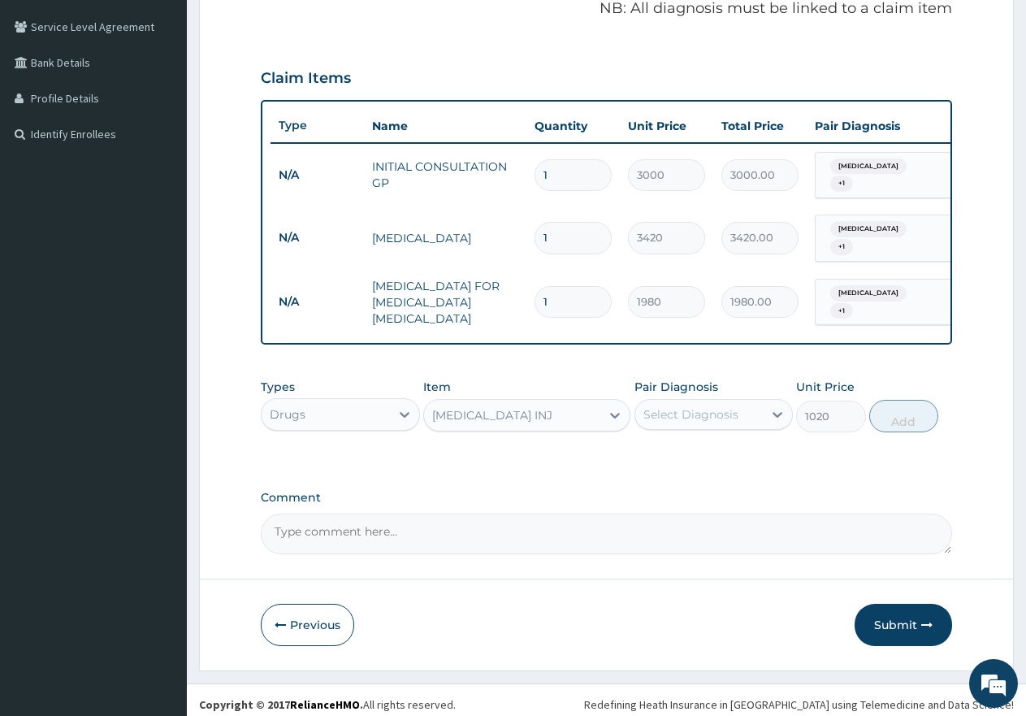
click at [674, 414] on div "Select Diagnosis" at bounding box center [699, 414] width 128 height 26
click at [677, 447] on label "[MEDICAL_DATA]" at bounding box center [711, 454] width 101 height 16
checkbox input "true"
click at [677, 473] on div "[MEDICAL_DATA]" at bounding box center [714, 489] width 159 height 33
checkbox input "true"
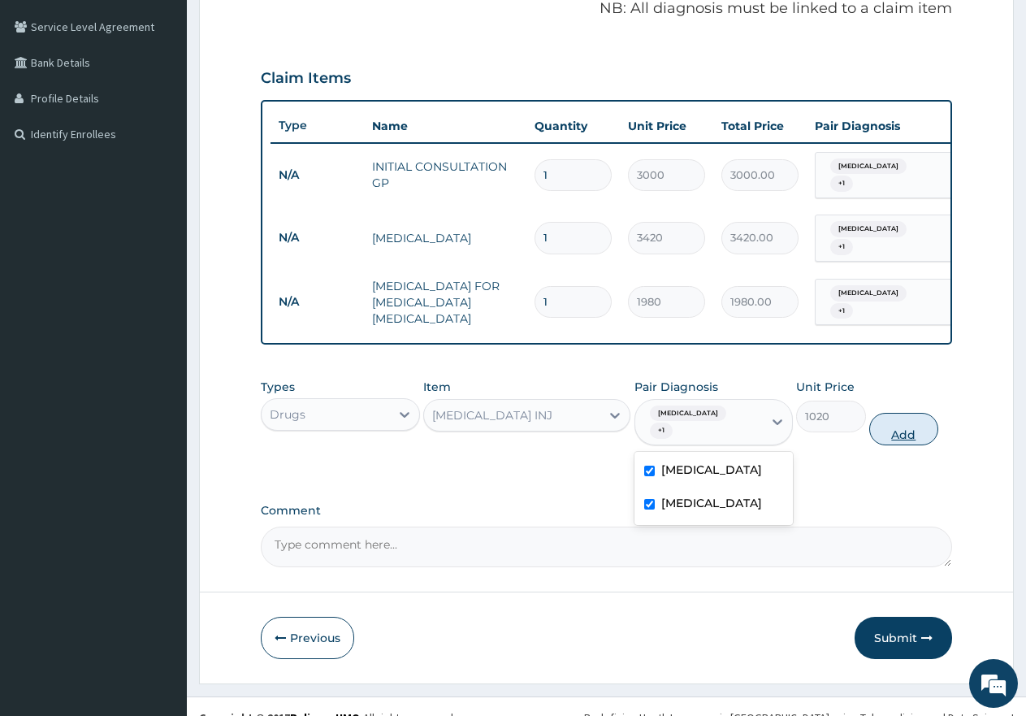
click at [901, 413] on button "Add" at bounding box center [903, 429] width 69 height 33
type input "0"
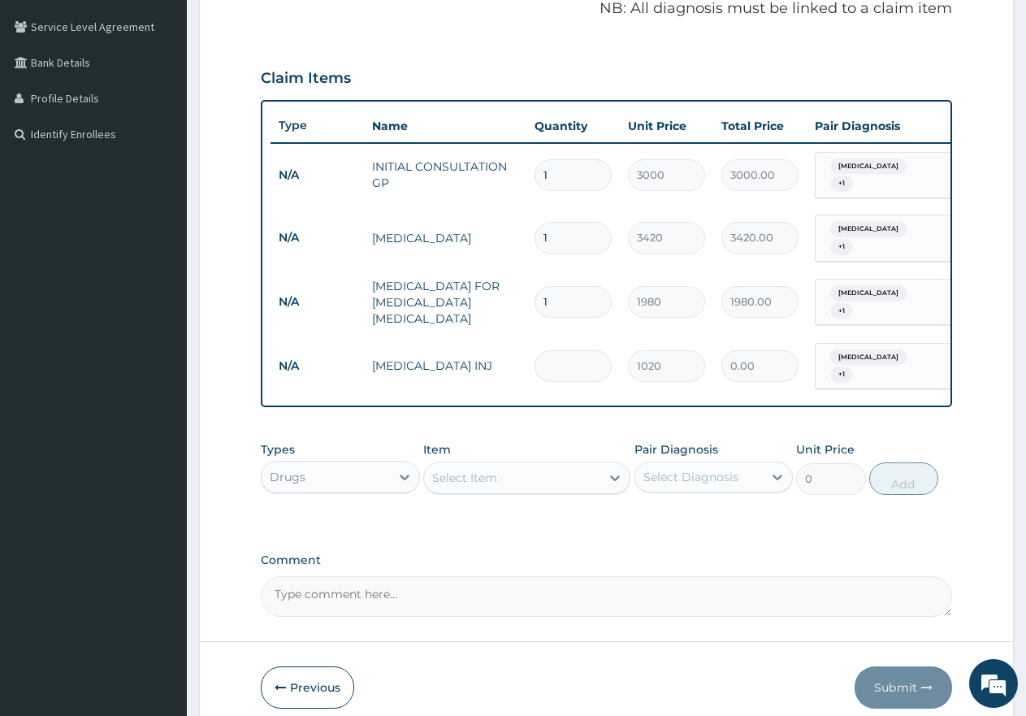
type input "0.00"
type input "3"
type input "3060.00"
type input "3"
click at [508, 465] on div "Select Item" at bounding box center [512, 478] width 176 height 26
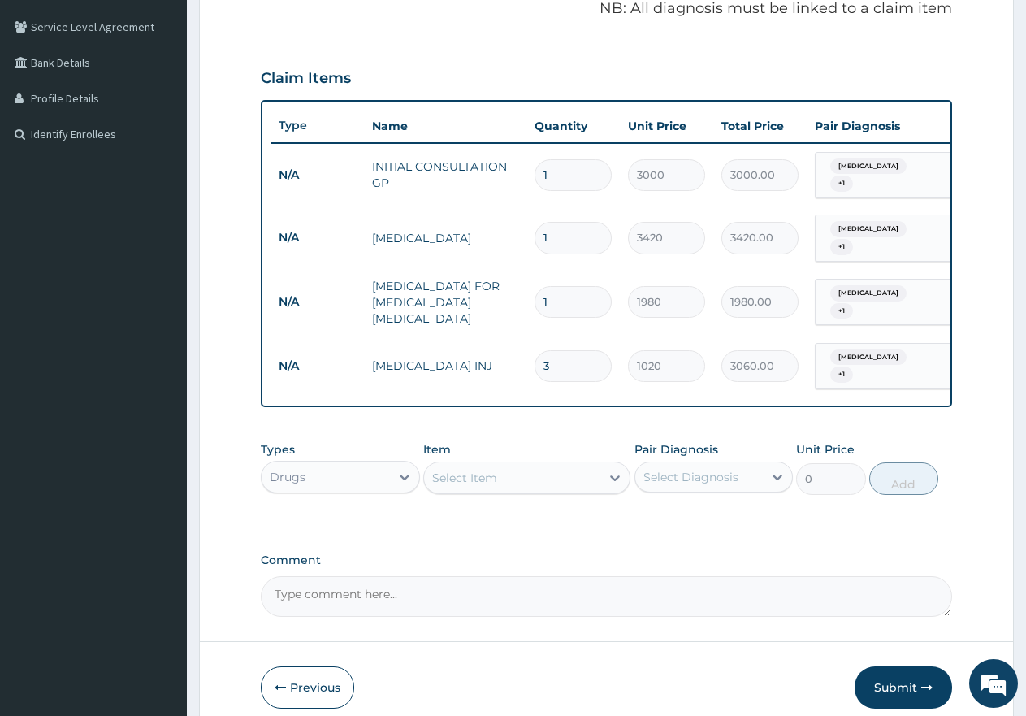
click at [508, 465] on div "Select Item" at bounding box center [512, 478] width 176 height 26
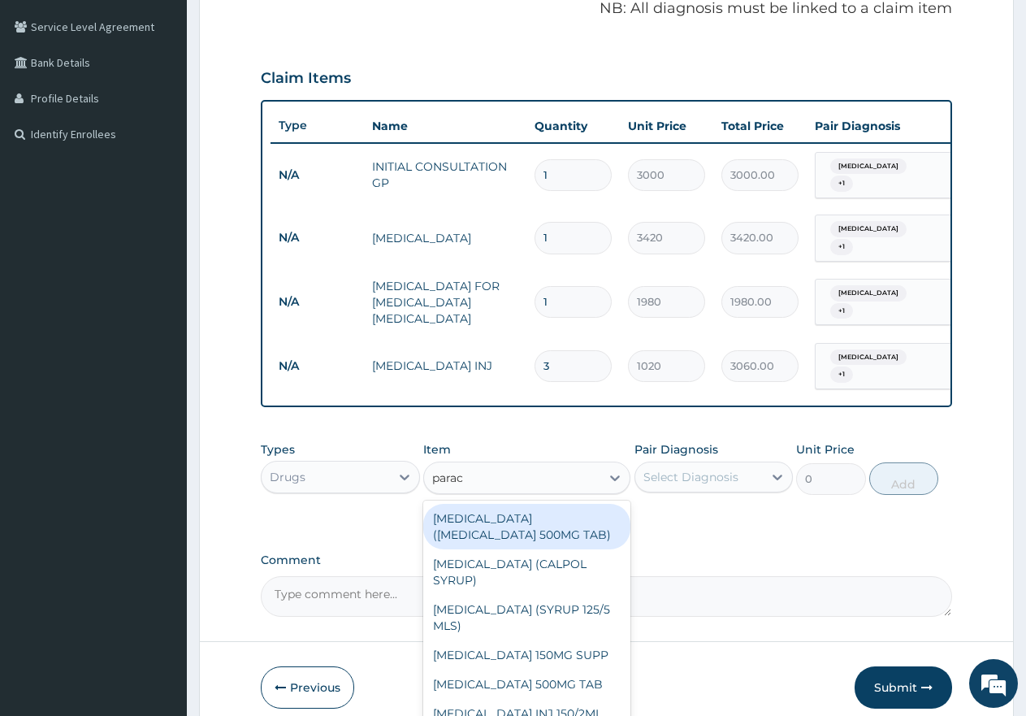
type input "parace"
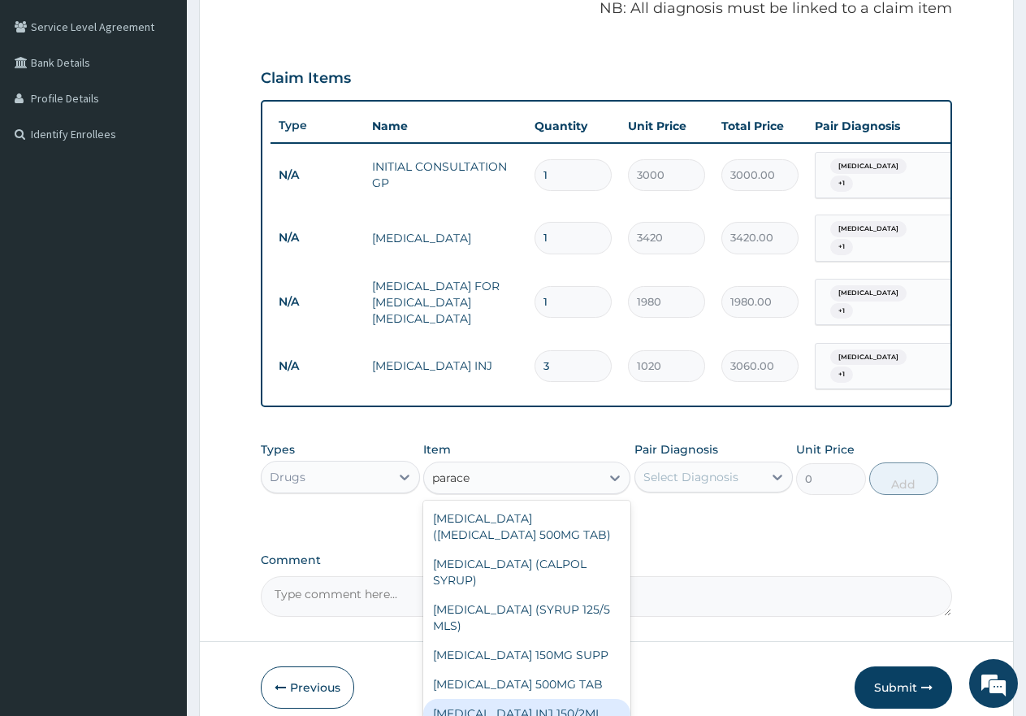
drag, startPoint x: 534, startPoint y: 700, endPoint x: 592, endPoint y: 653, distance: 74.5
click at [534, 700] on div "[MEDICAL_DATA] INJ 150/2ML" at bounding box center [526, 713] width 207 height 29
type input "85"
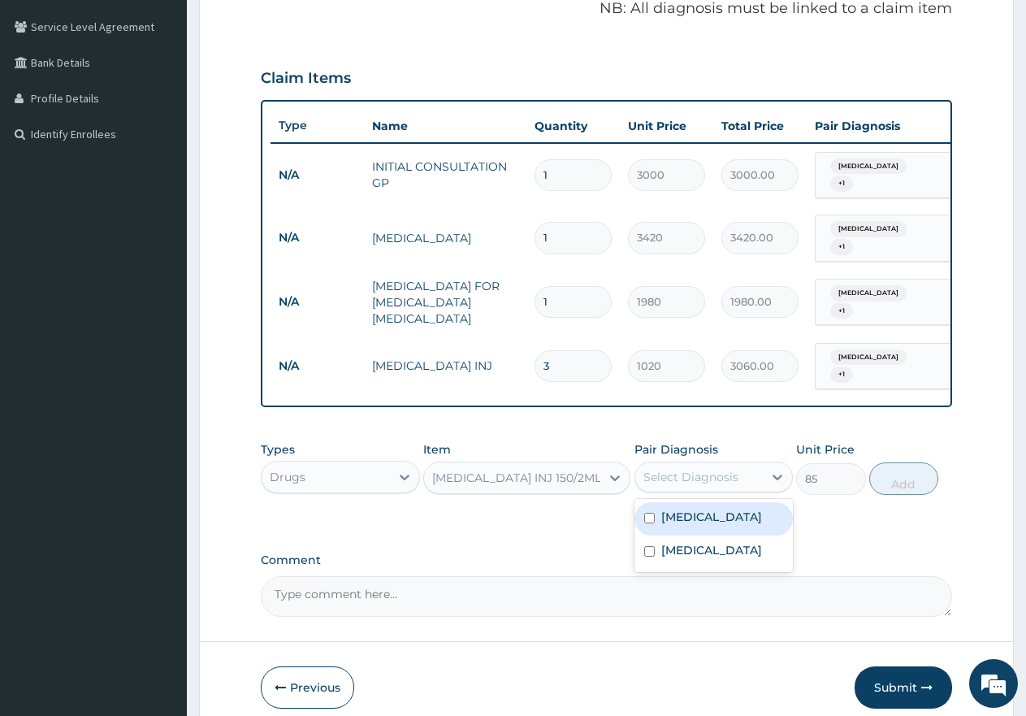
click at [682, 469] on div "Select Diagnosis" at bounding box center [691, 477] width 95 height 16
click at [689, 509] on label "[MEDICAL_DATA]" at bounding box center [711, 517] width 101 height 16
checkbox input "true"
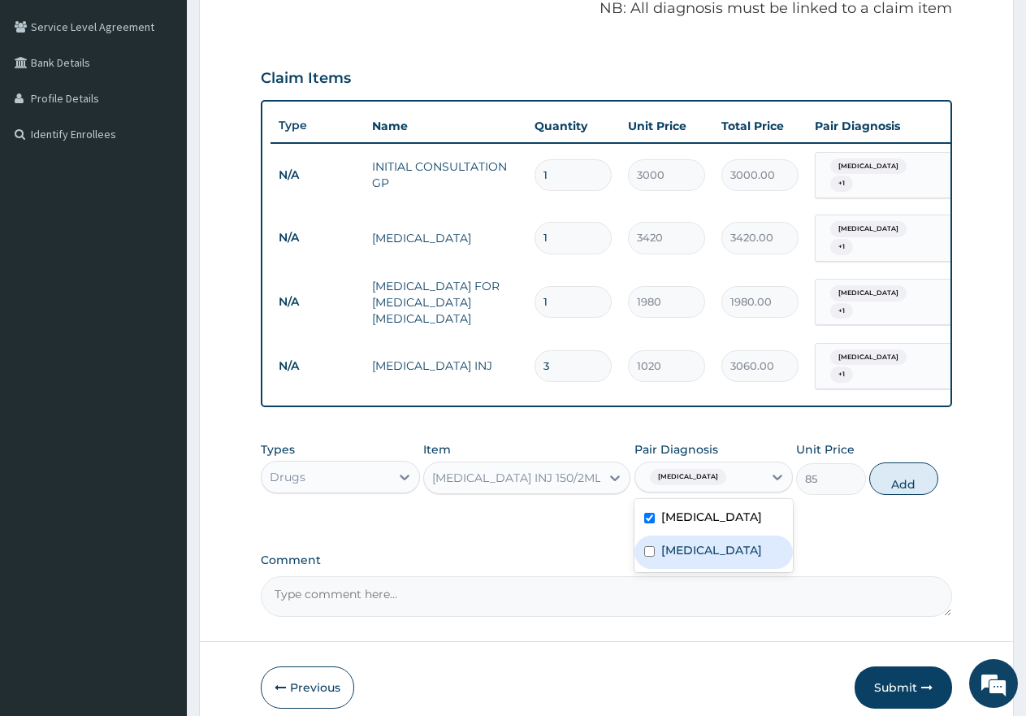
click at [683, 535] on div "[MEDICAL_DATA]" at bounding box center [714, 551] width 159 height 33
checkbox input "true"
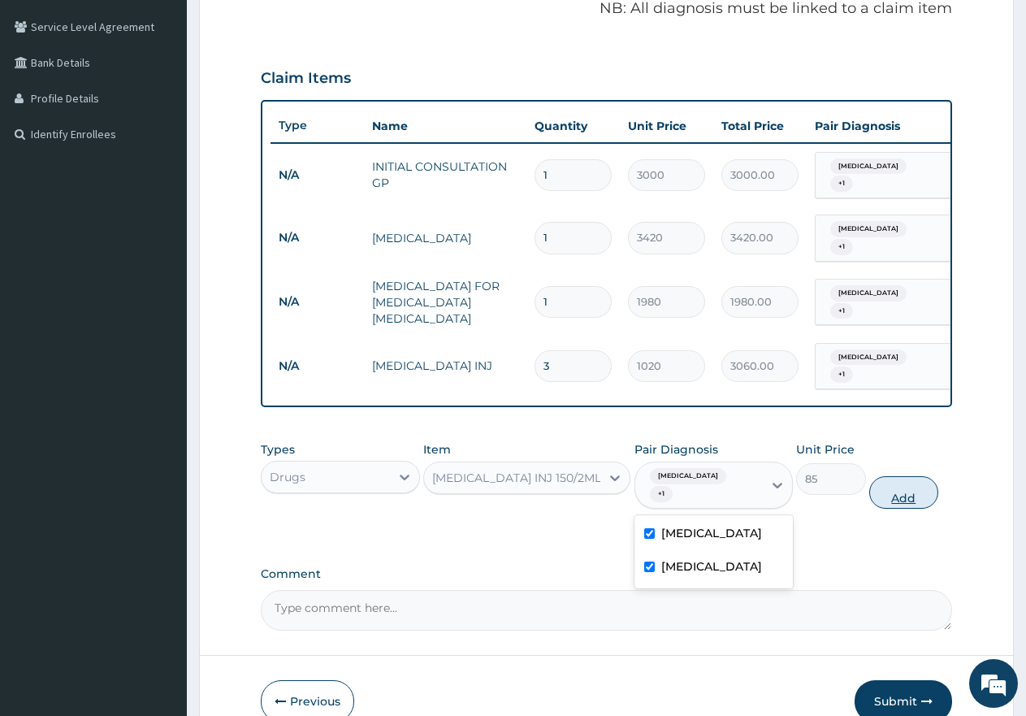
click at [874, 476] on button "Add" at bounding box center [903, 492] width 69 height 33
type input "0"
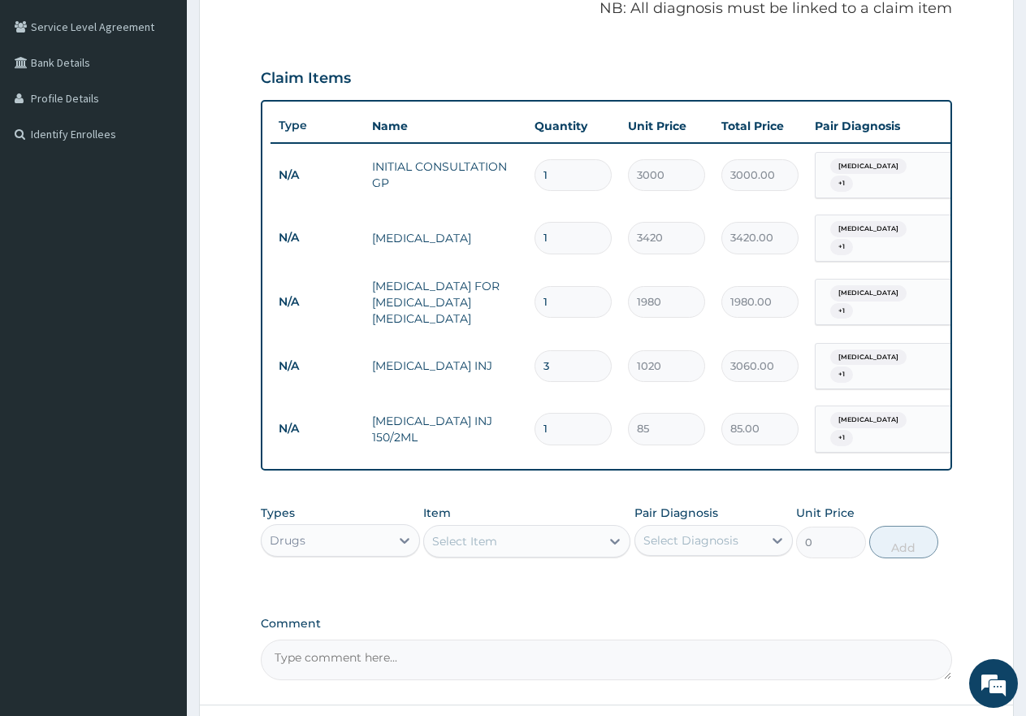
type input "0.00"
type input "6"
type input "510.00"
type input "6"
click at [479, 533] on div "Select Item" at bounding box center [464, 541] width 65 height 16
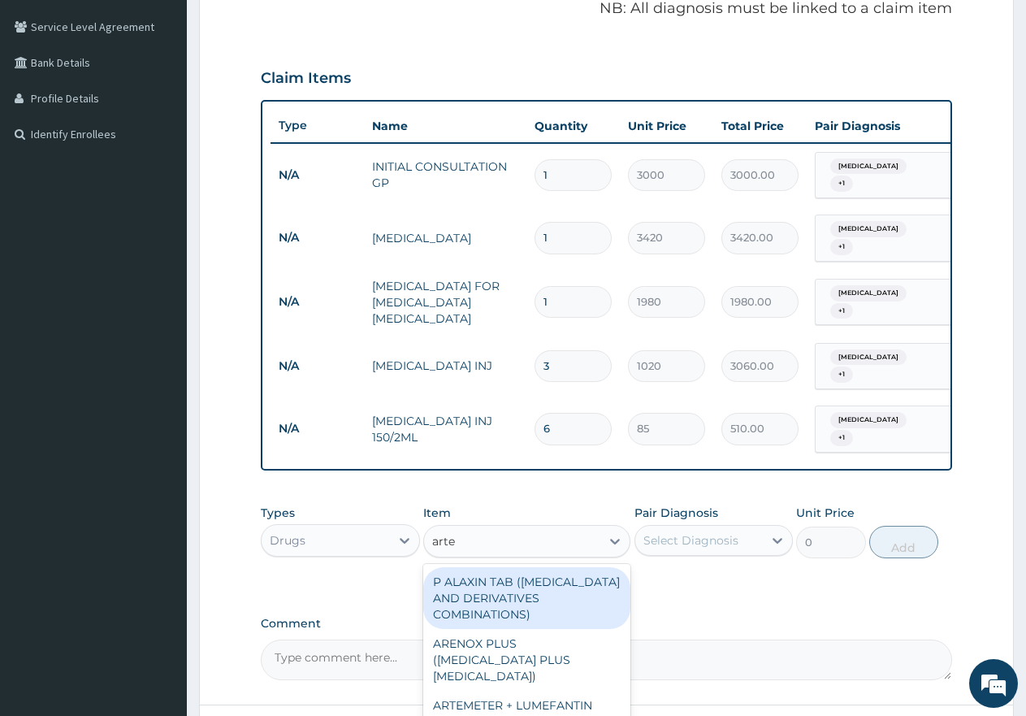
type input "arteq"
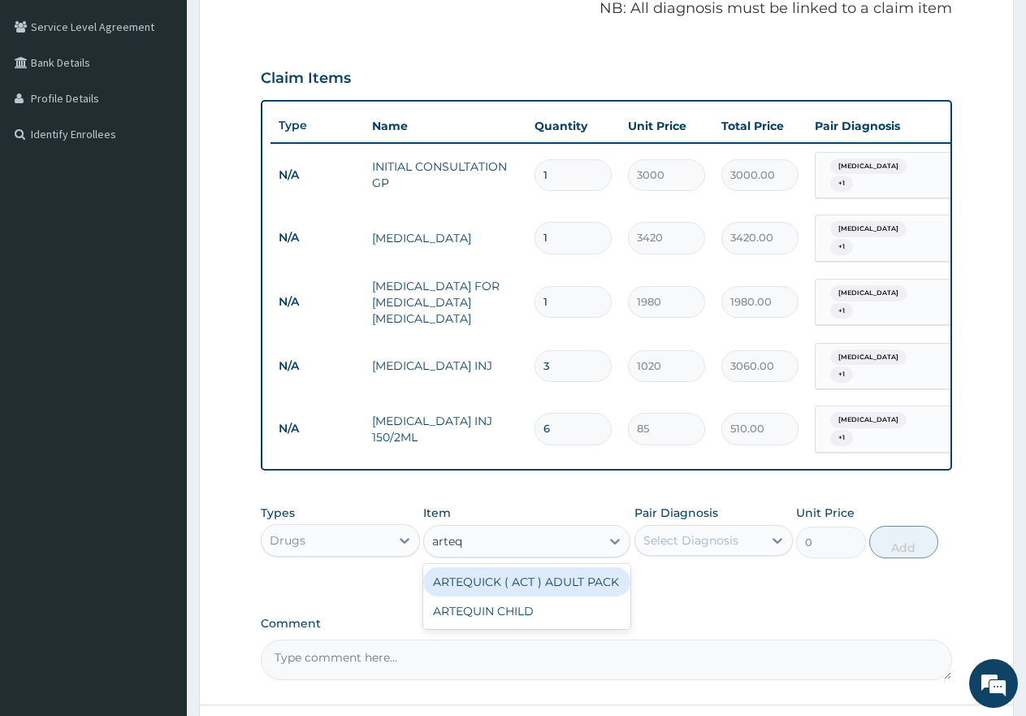
drag, startPoint x: 540, startPoint y: 555, endPoint x: 568, endPoint y: 550, distance: 28.1
click at [544, 567] on div "ARTEQUICK ( ACT ) ADULT PACK" at bounding box center [526, 581] width 207 height 29
type input "1870"
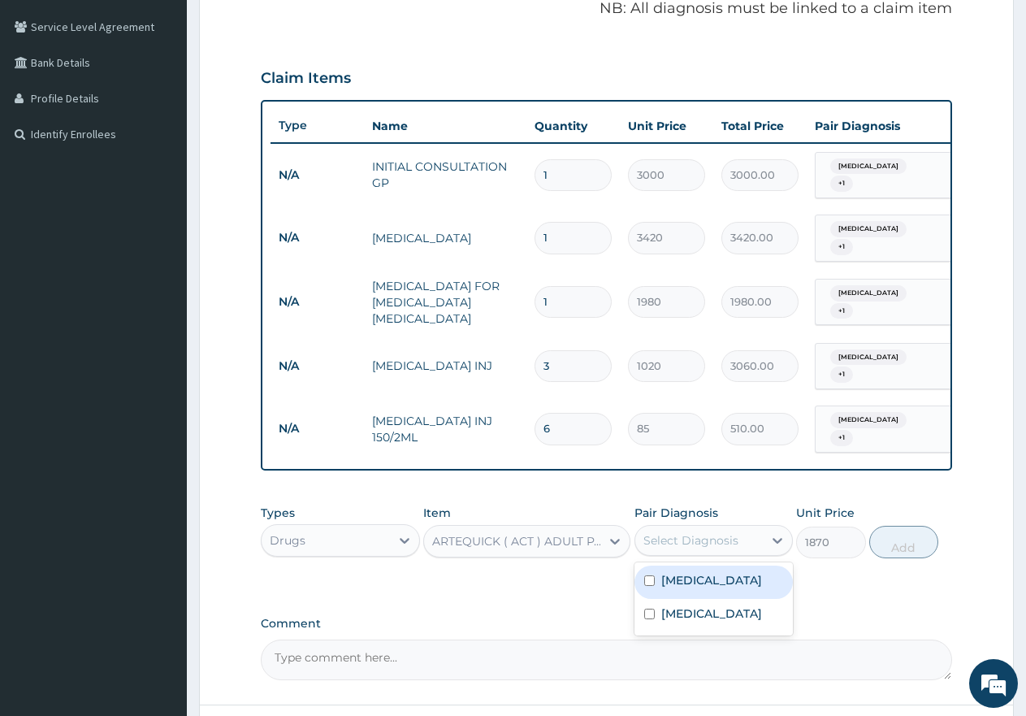
click at [663, 532] on div "Select Diagnosis" at bounding box center [691, 540] width 95 height 16
click at [670, 572] on label "[MEDICAL_DATA]" at bounding box center [711, 580] width 101 height 16
checkbox input "true"
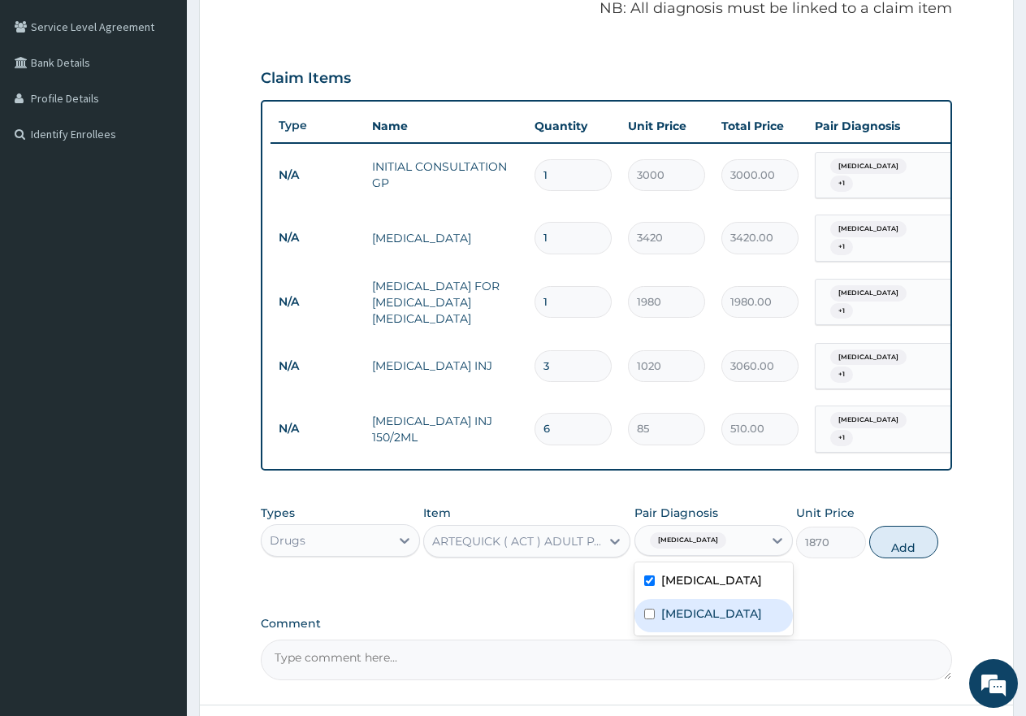
click at [682, 605] on label "[MEDICAL_DATA]" at bounding box center [711, 613] width 101 height 16
checkbox input "true"
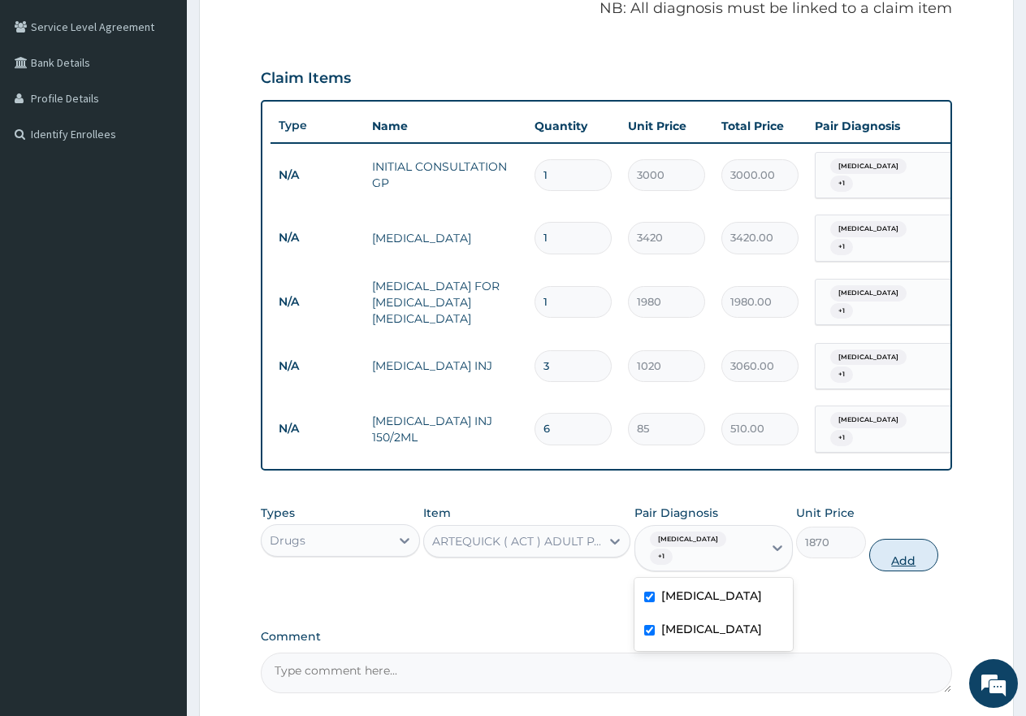
click at [895, 539] on button "Add" at bounding box center [903, 555] width 69 height 33
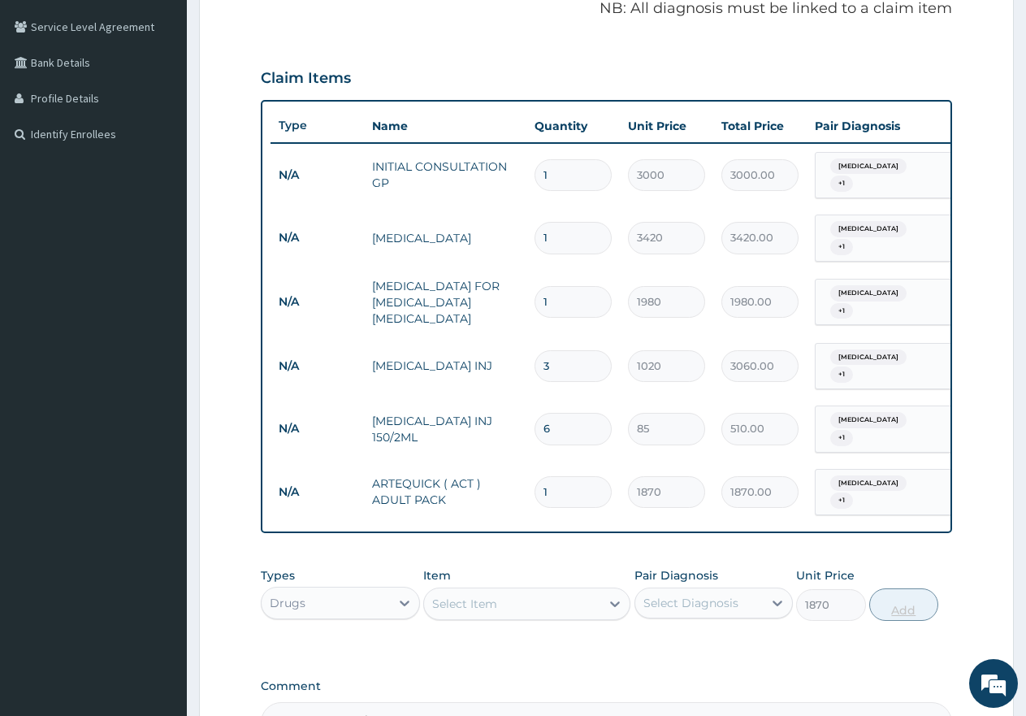
type input "0"
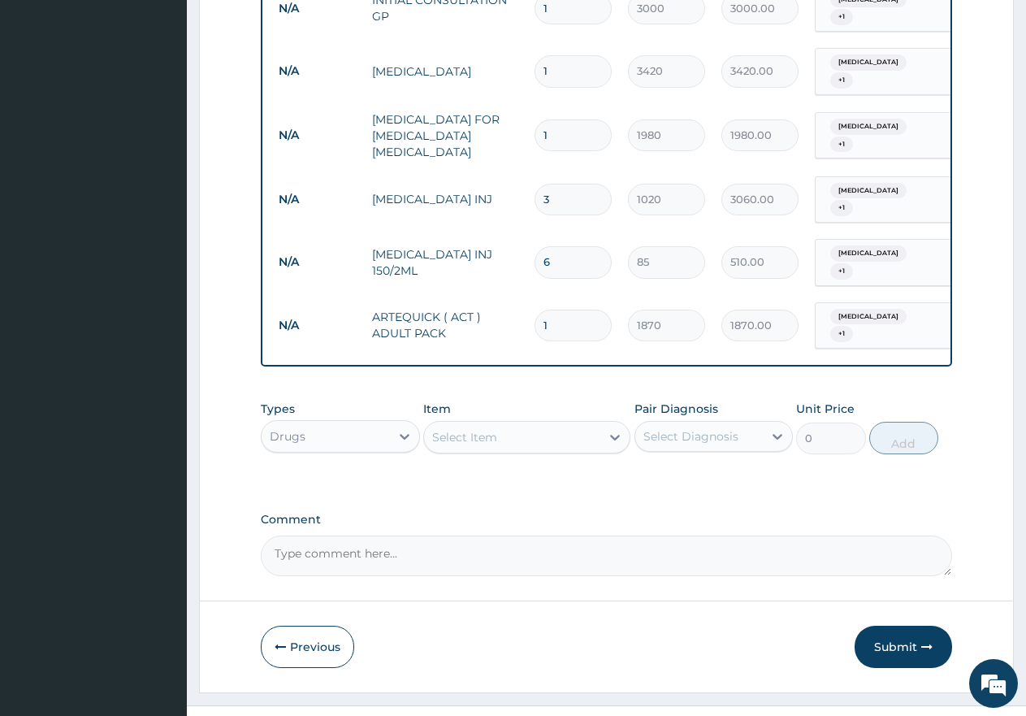
scroll to position [497, 0]
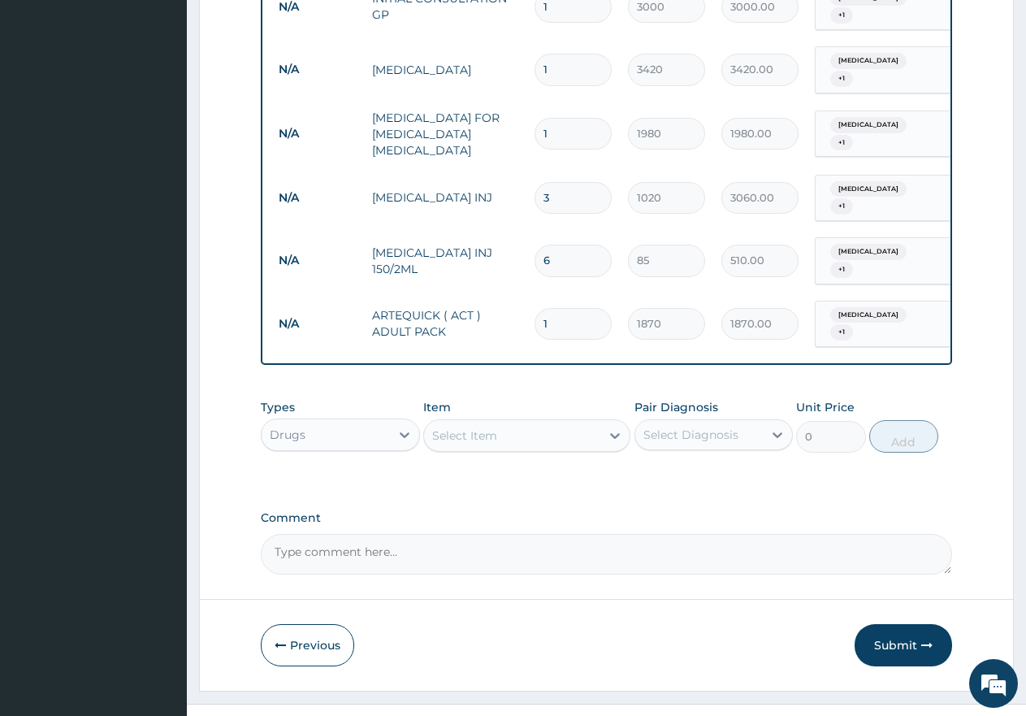
click at [465, 427] on div "Select Item" at bounding box center [464, 435] width 65 height 16
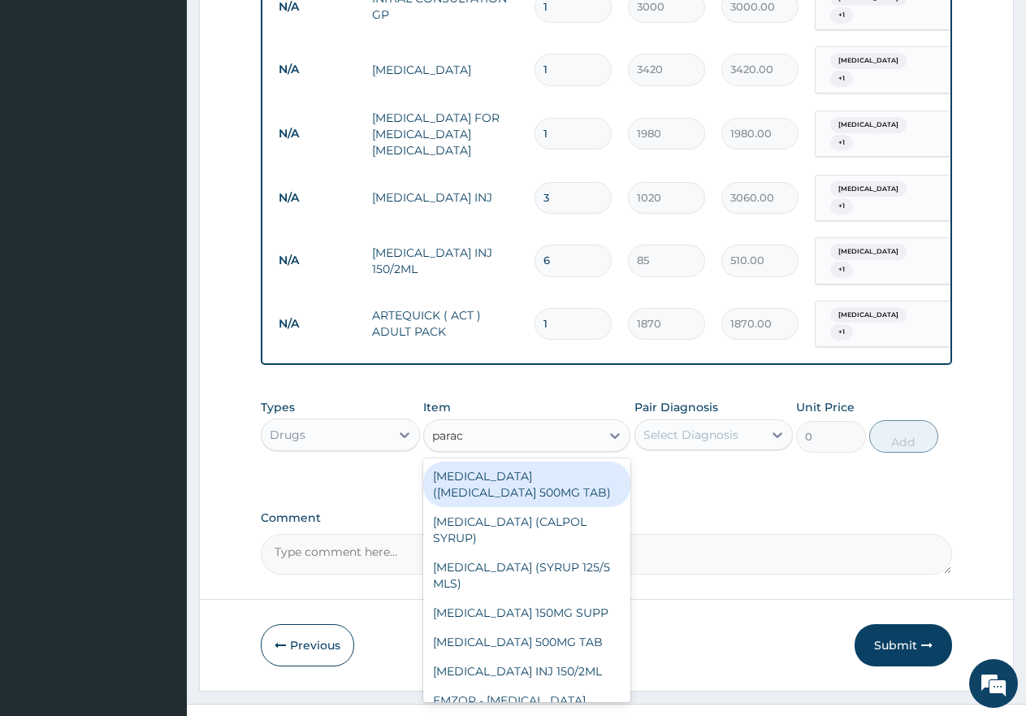
type input "parace"
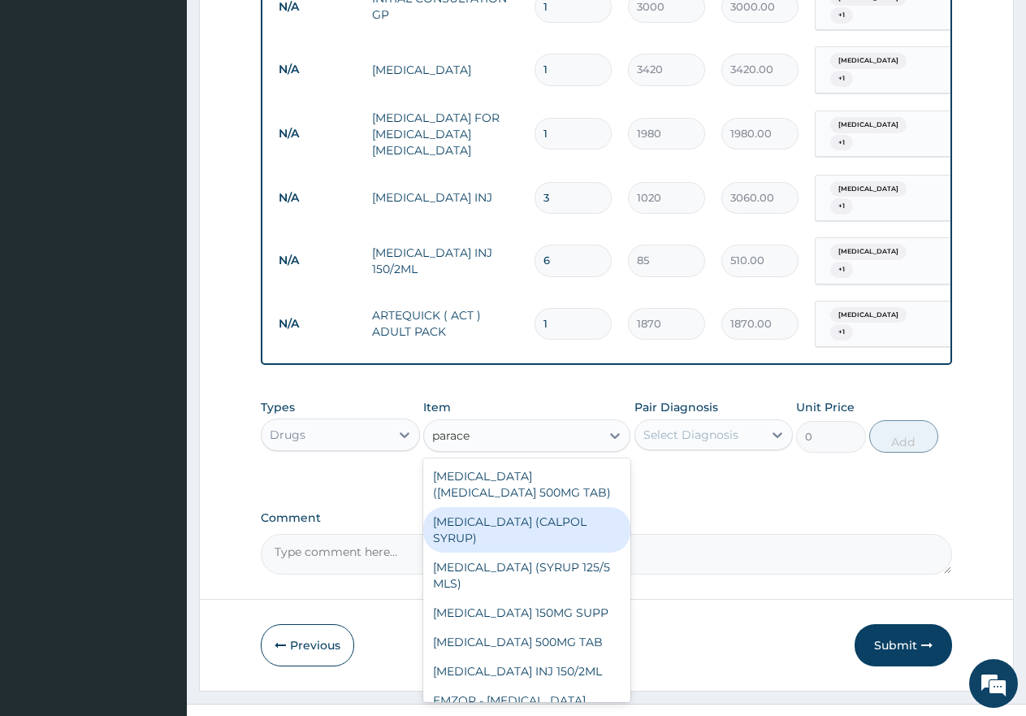
scroll to position [33, 0]
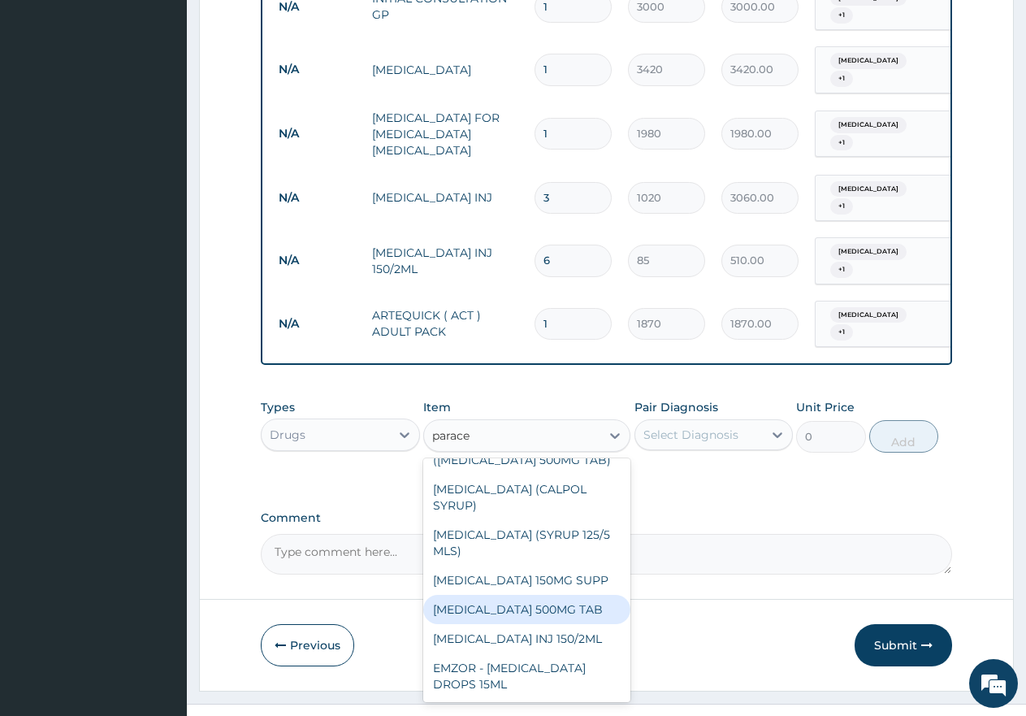
click at [518, 595] on div "[MEDICAL_DATA] 500MG TAB" at bounding box center [526, 609] width 207 height 29
type input "29.75"
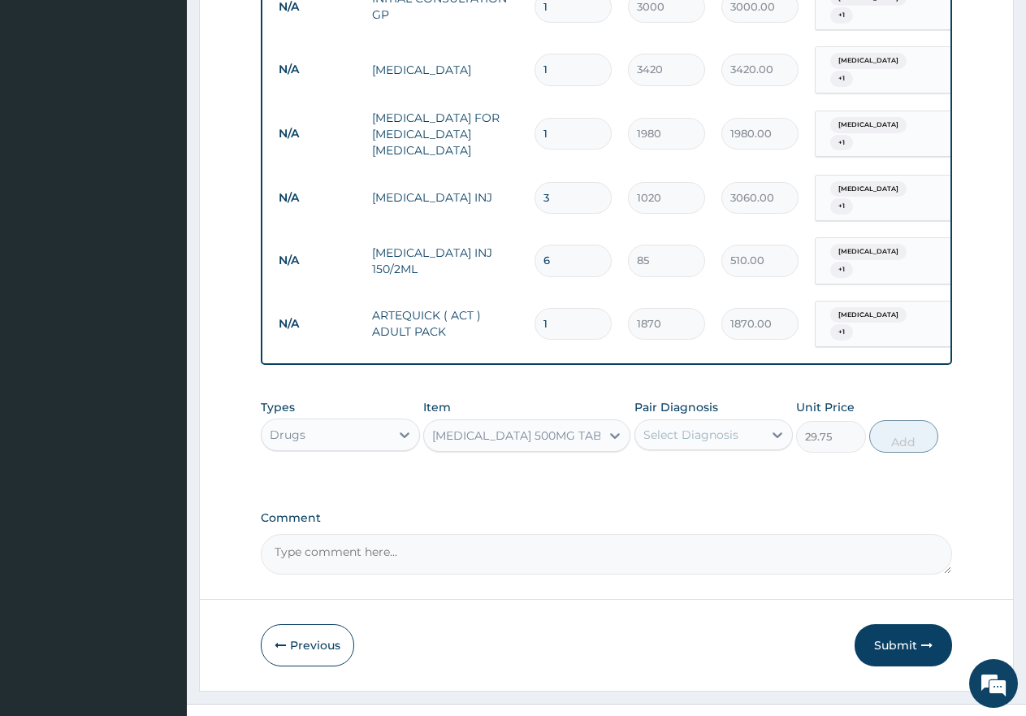
click at [696, 427] on div "Select Diagnosis" at bounding box center [691, 435] width 95 height 16
click at [694, 466] on label "[MEDICAL_DATA]" at bounding box center [711, 474] width 101 height 16
click at [686, 461] on div "[MEDICAL_DATA]" at bounding box center [714, 476] width 159 height 33
checkbox input "true"
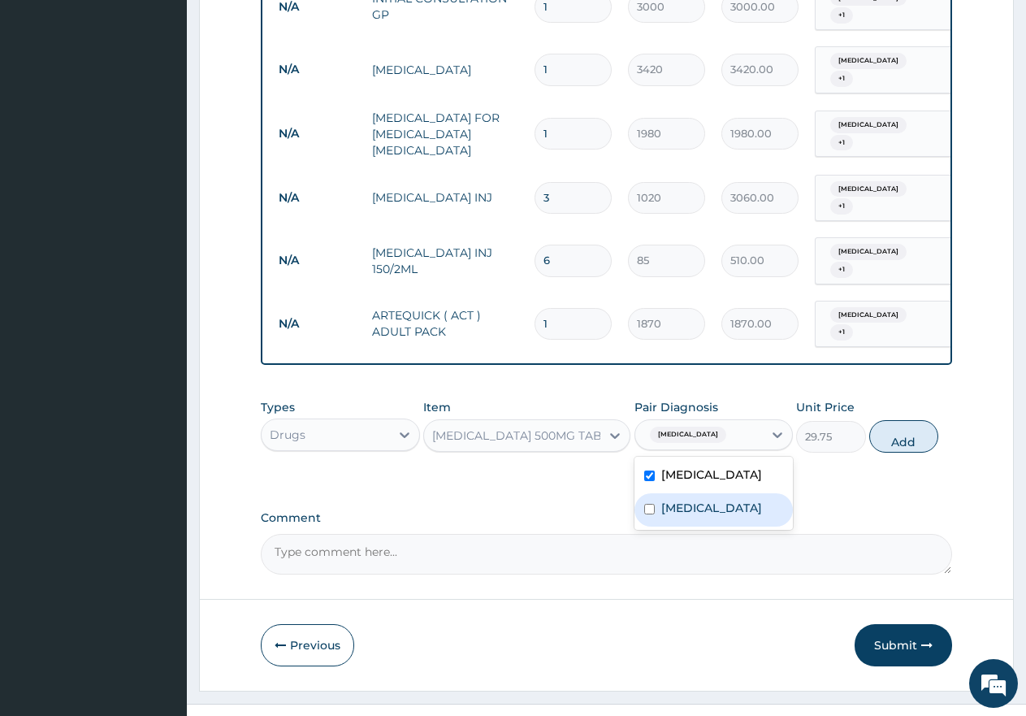
click at [688, 493] on div "[MEDICAL_DATA]" at bounding box center [714, 509] width 159 height 33
checkbox input "true"
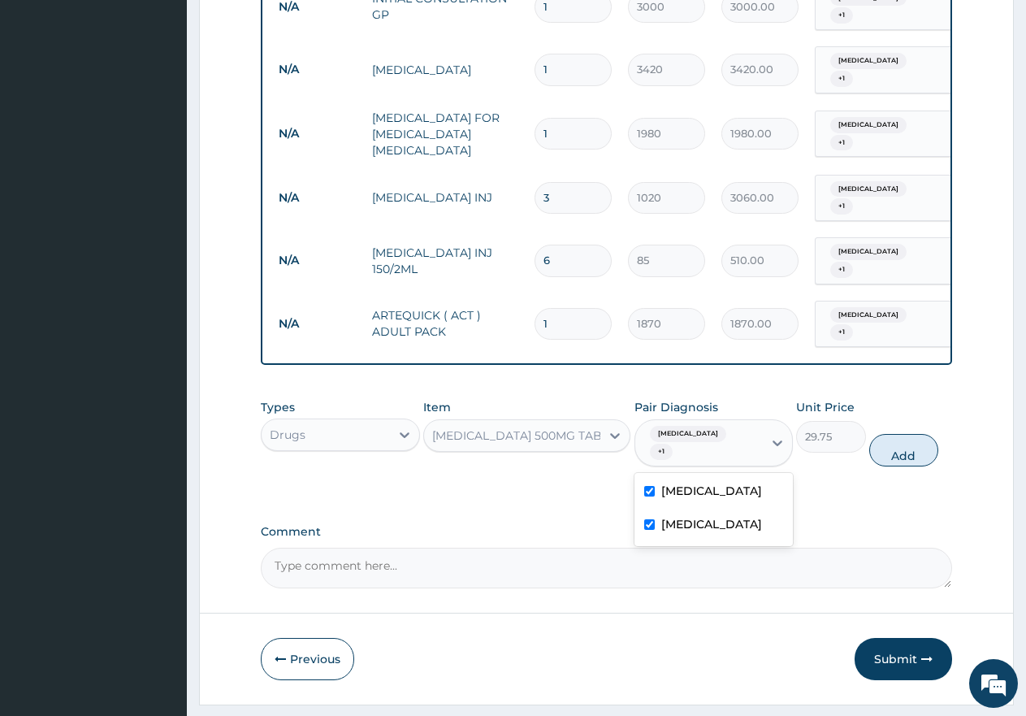
click at [888, 434] on button "Add" at bounding box center [903, 450] width 69 height 33
type input "0"
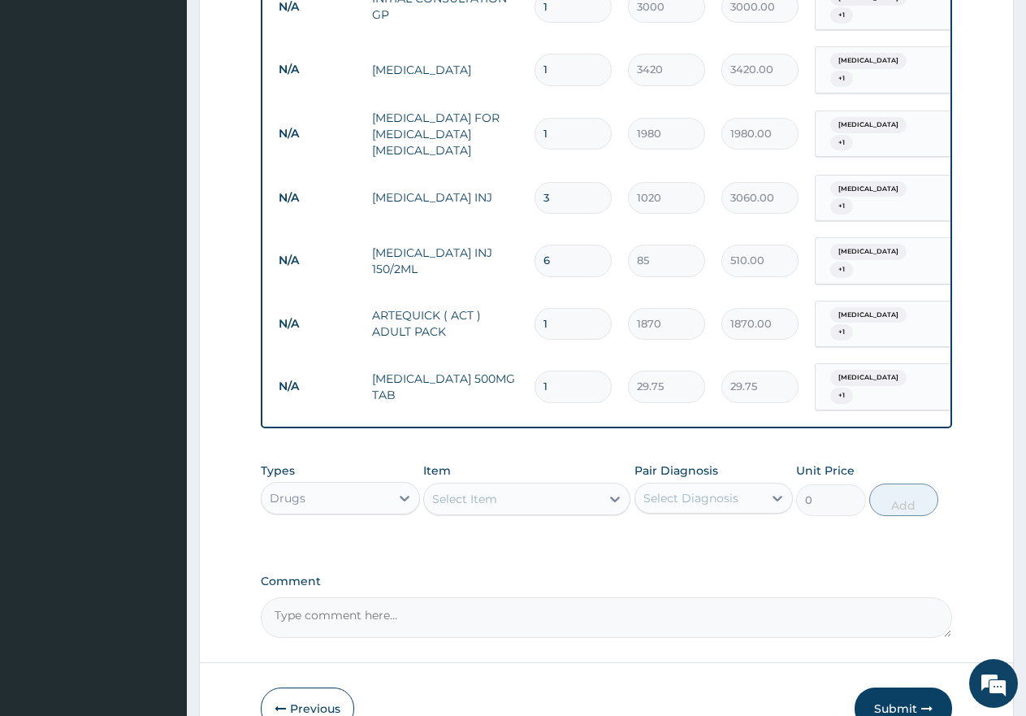
type input "0.00"
type input "2"
type input "59.50"
type input "20"
type input "595.00"
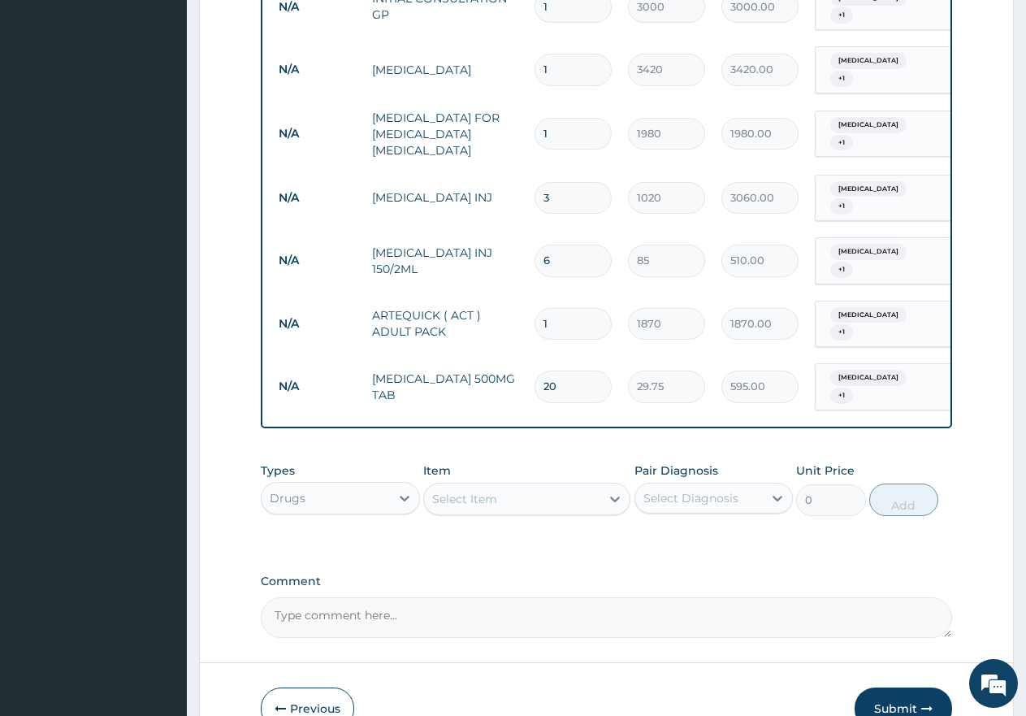
scroll to position [553, 0]
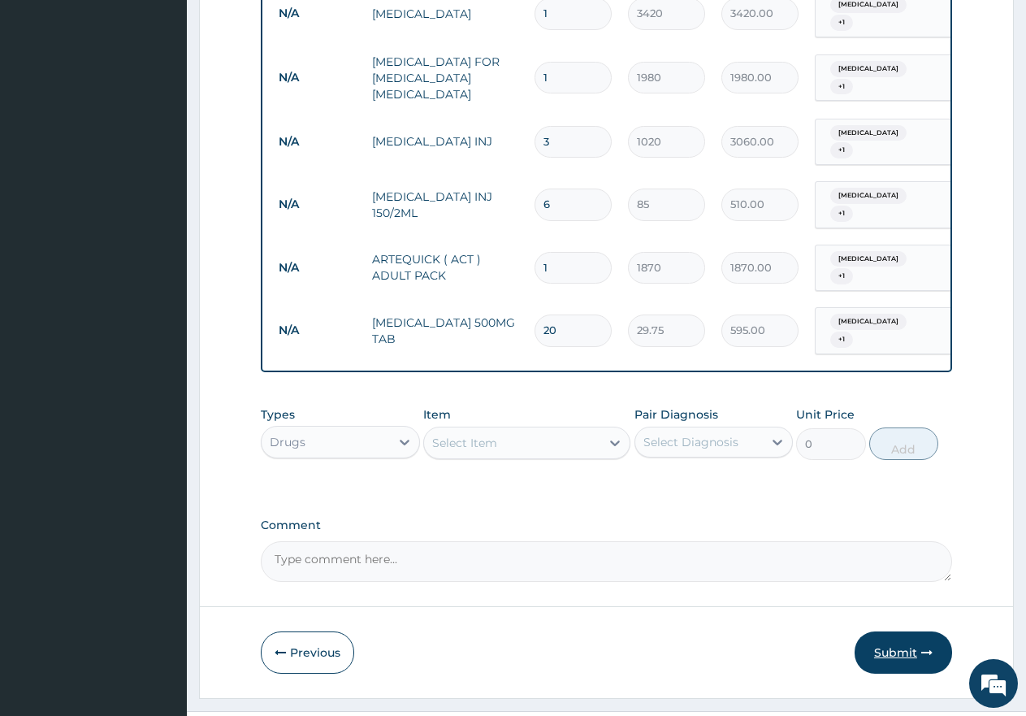
type input "20"
drag, startPoint x: 901, startPoint y: 609, endPoint x: 853, endPoint y: 605, distance: 48.1
click at [902, 631] on button "Submit" at bounding box center [904, 652] width 98 height 42
